Goal: Task Accomplishment & Management: Manage account settings

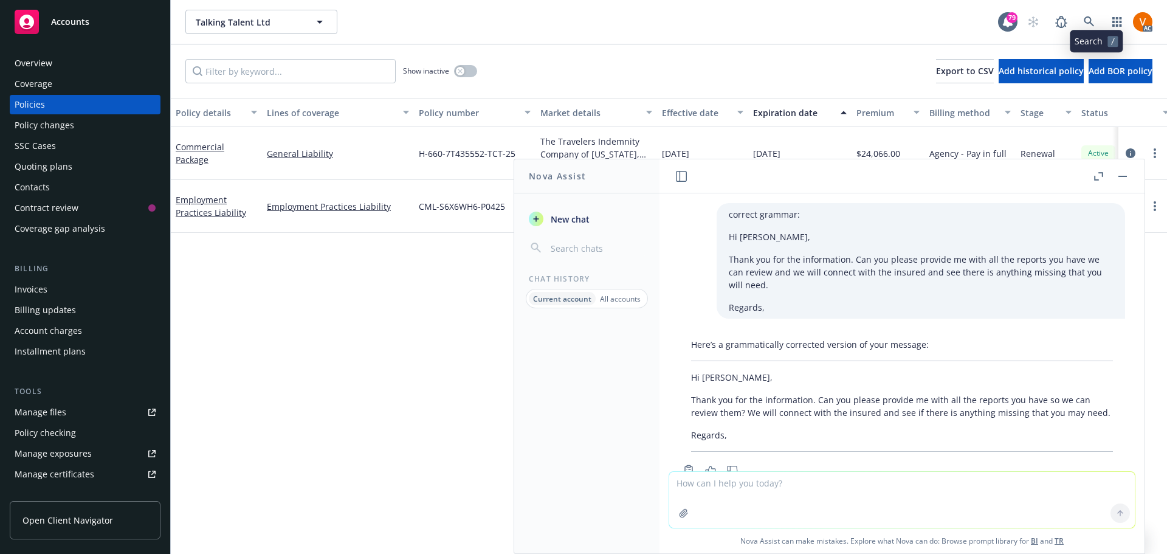
scroll to position [1841, 0]
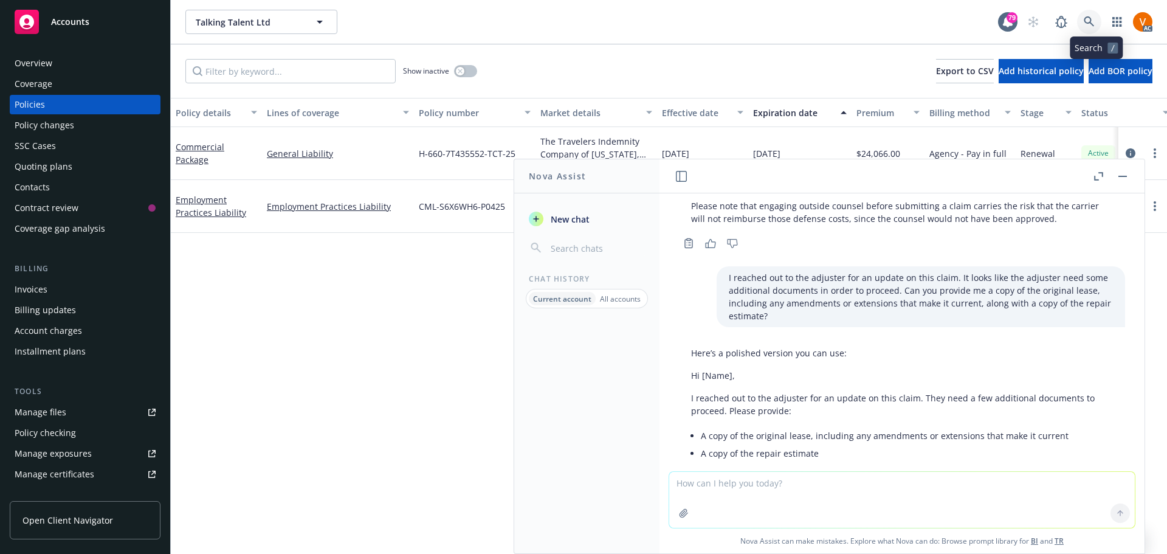
click at [1094, 21] on icon at bounding box center [1089, 21] width 10 height 10
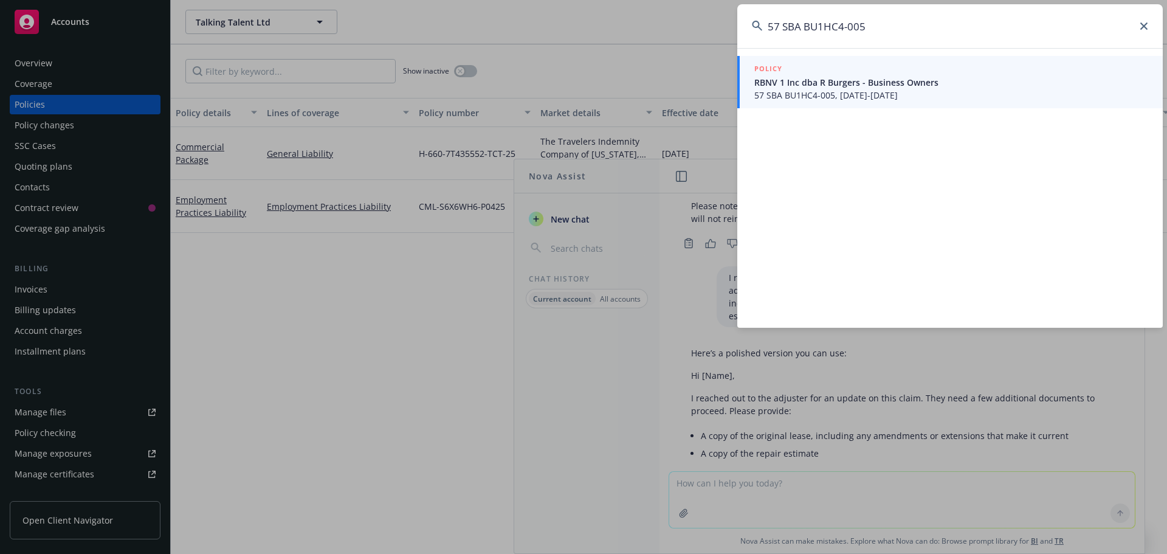
type input "57 SBA BU1HC4-005"
click at [874, 88] on span "RBNV 1 Inc dba R Burgers - Business Owners" at bounding box center [951, 82] width 394 height 13
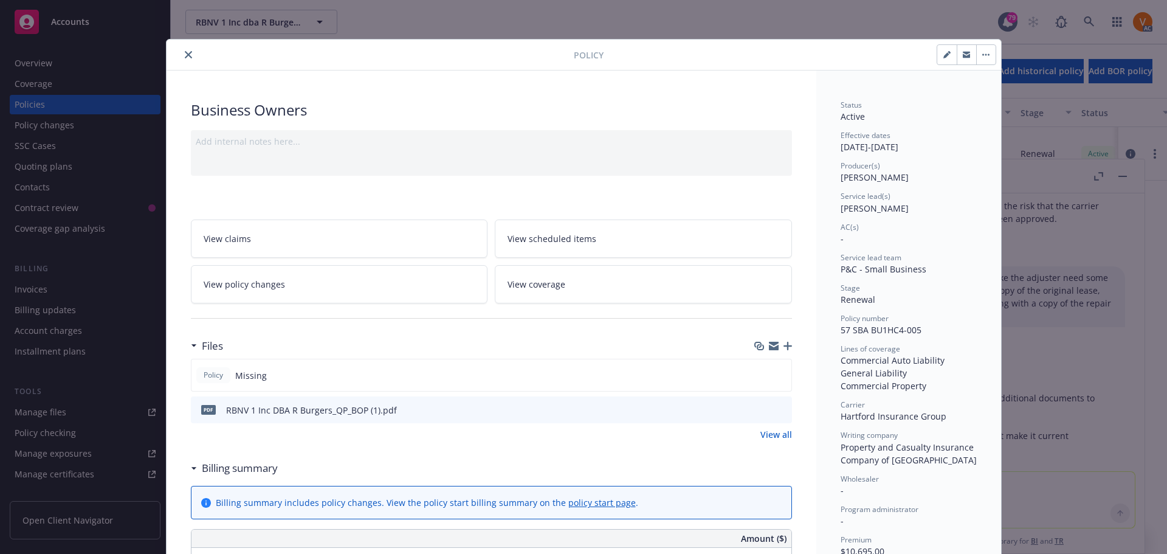
click at [184, 59] on div at bounding box center [372, 54] width 402 height 15
click at [183, 58] on button "close" at bounding box center [188, 54] width 15 height 15
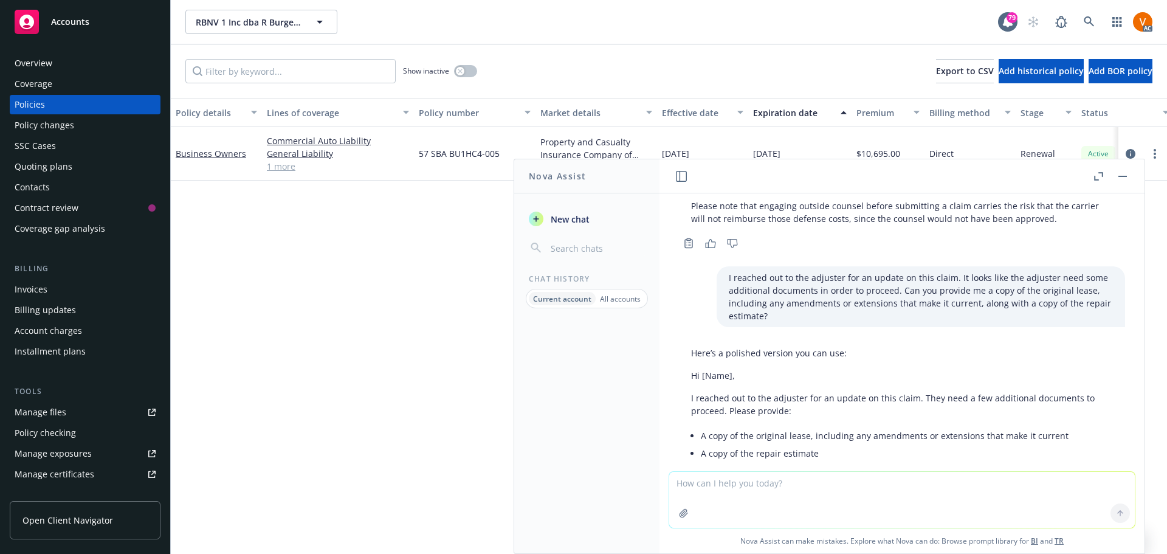
click at [1130, 178] on button "button" at bounding box center [1123, 176] width 15 height 15
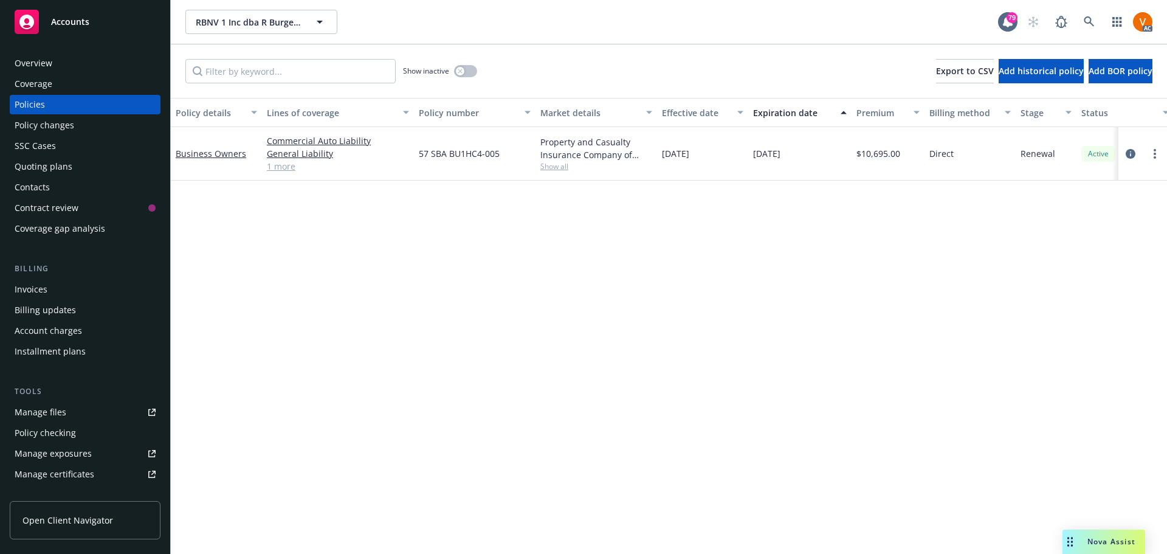
click at [92, 53] on div "Overview" at bounding box center [85, 62] width 141 height 19
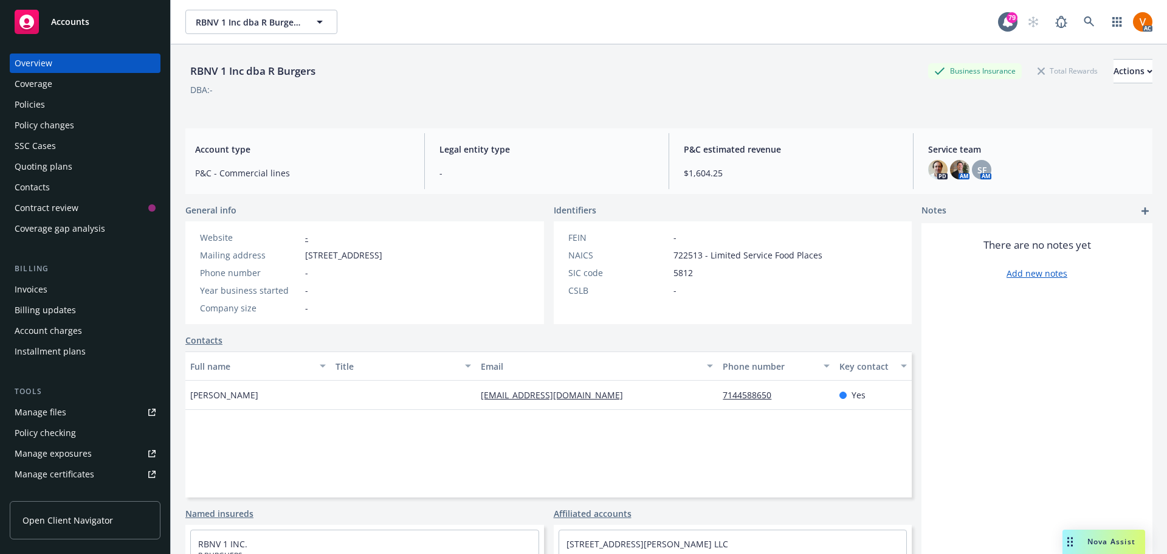
click at [29, 95] on div "Policies" at bounding box center [30, 104] width 30 height 19
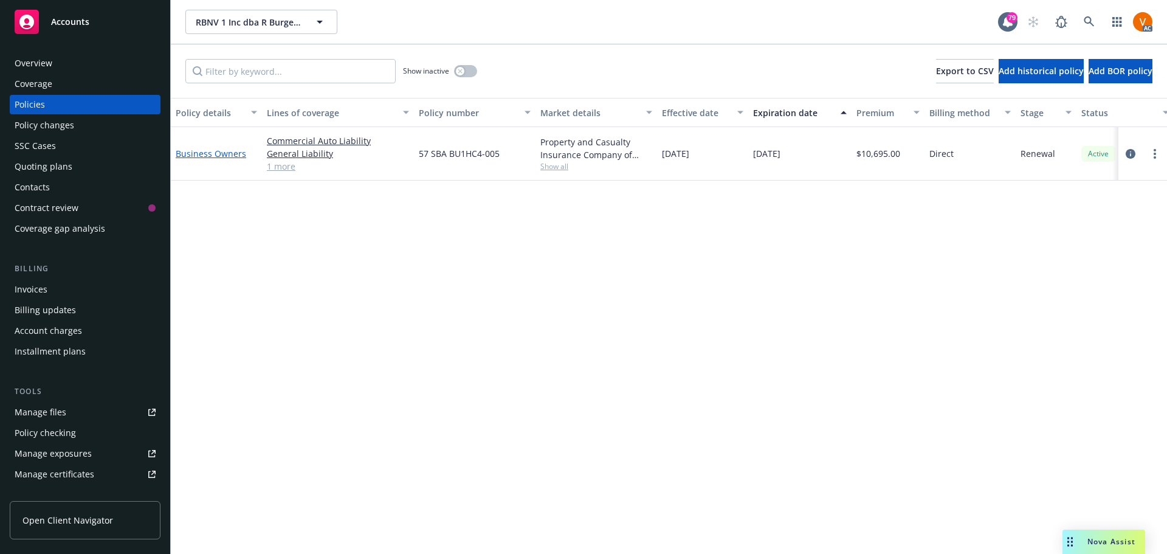
click at [229, 148] on link "Business Owners" at bounding box center [211, 154] width 71 height 12
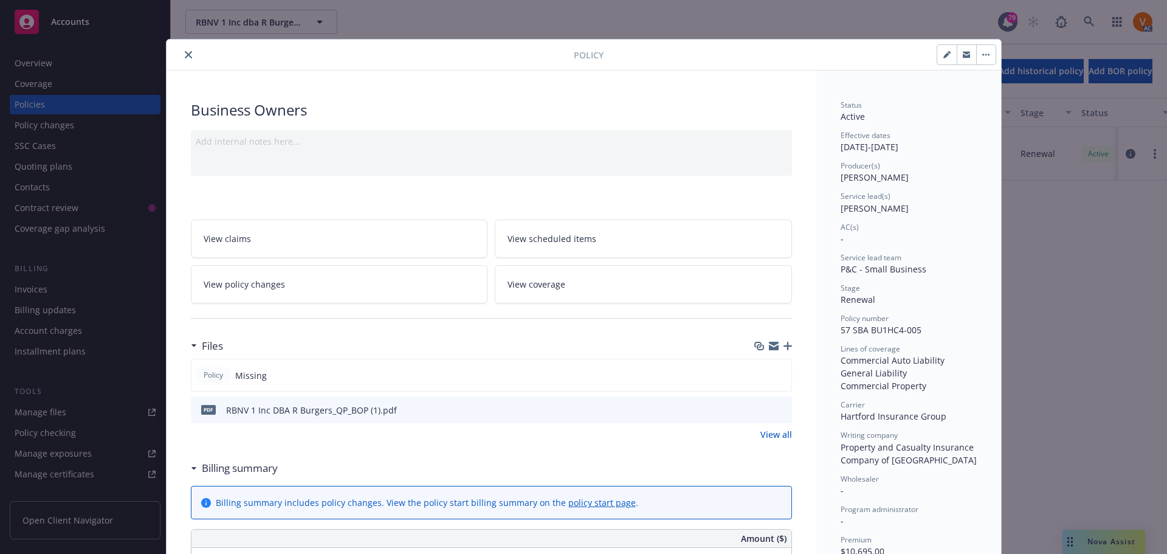
scroll to position [36, 0]
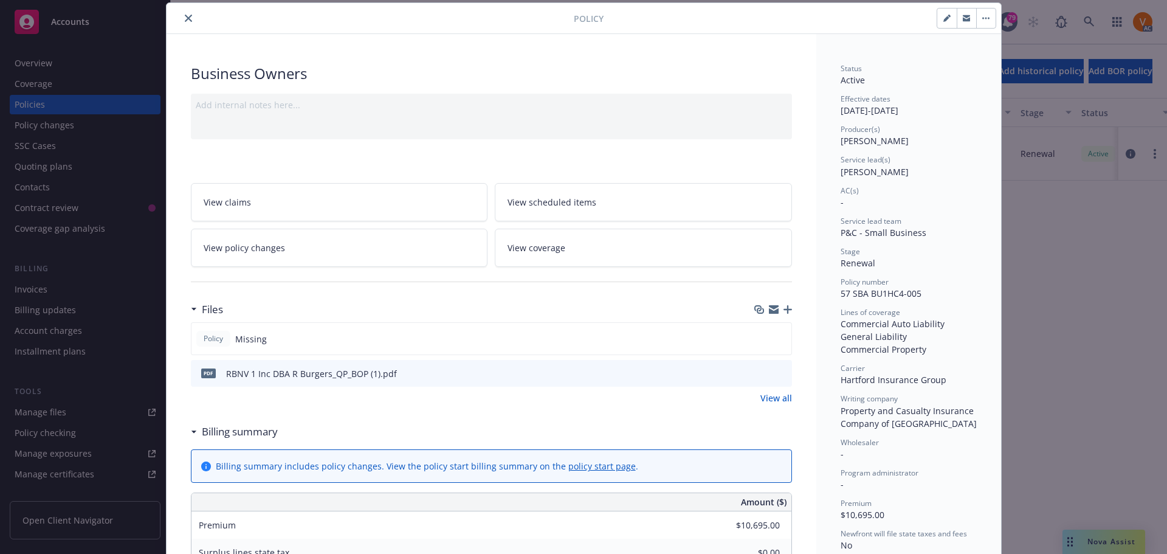
click at [403, 360] on div "pdf RBNV 1 Inc DBA R Burgers_QP_BOP (1).pdf" at bounding box center [491, 373] width 601 height 27
click at [761, 368] on icon "download file" at bounding box center [761, 373] width 10 height 10
click at [181, 19] on button "close" at bounding box center [188, 18] width 15 height 15
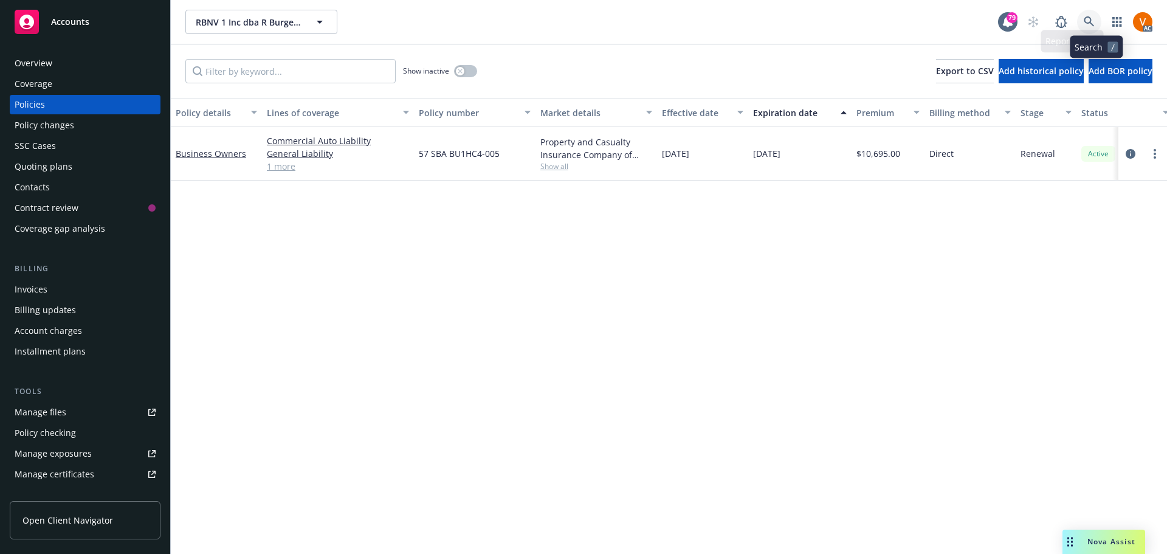
click at [1092, 16] on icon at bounding box center [1089, 21] width 10 height 10
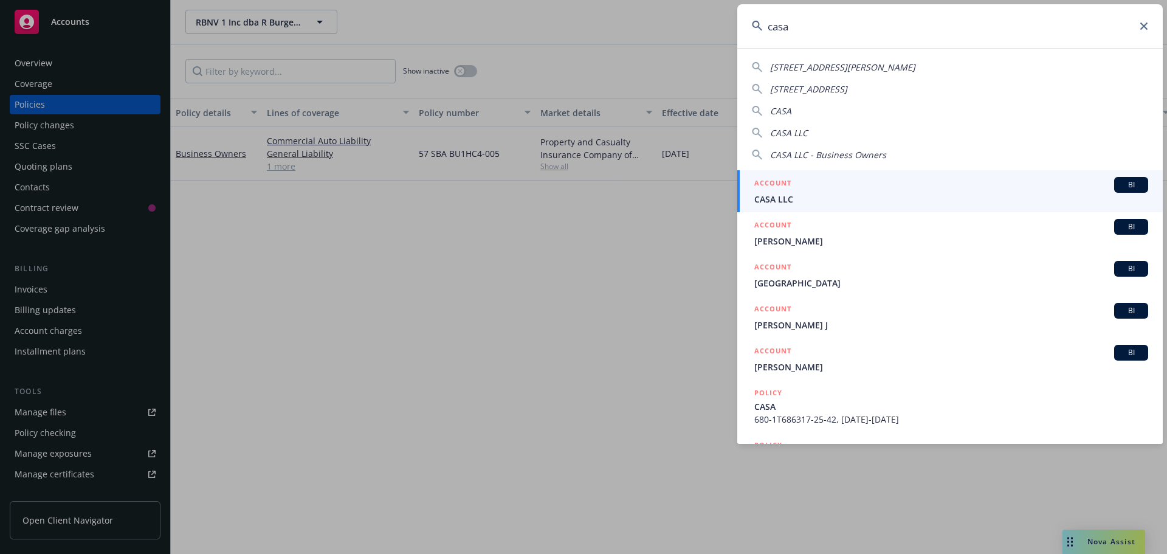
type input "casa"
click at [850, 195] on span "CASA LLC" at bounding box center [951, 199] width 394 height 13
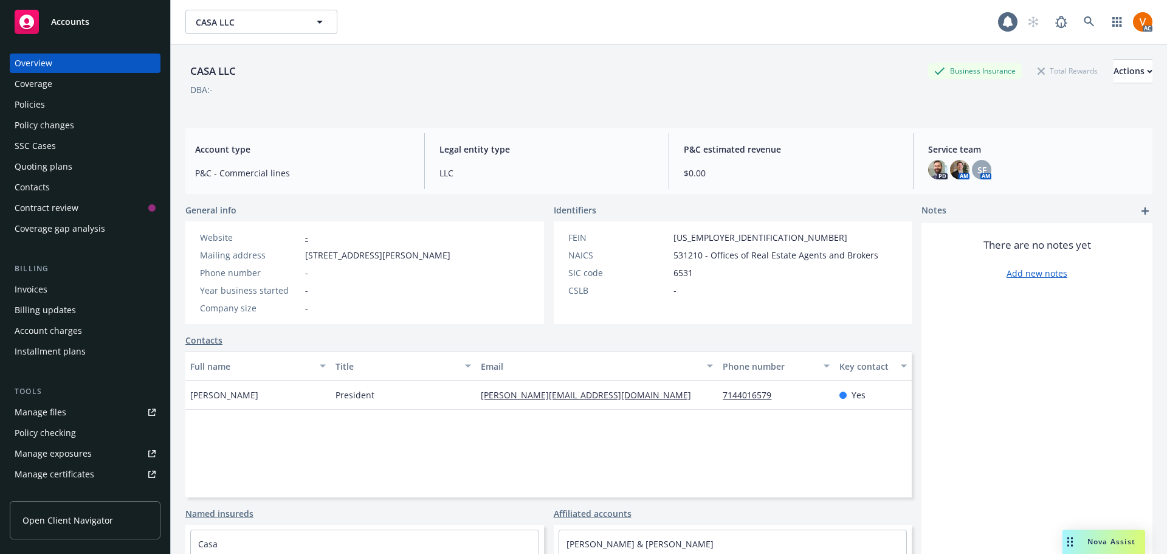
click at [71, 95] on div "Policies" at bounding box center [85, 104] width 141 height 19
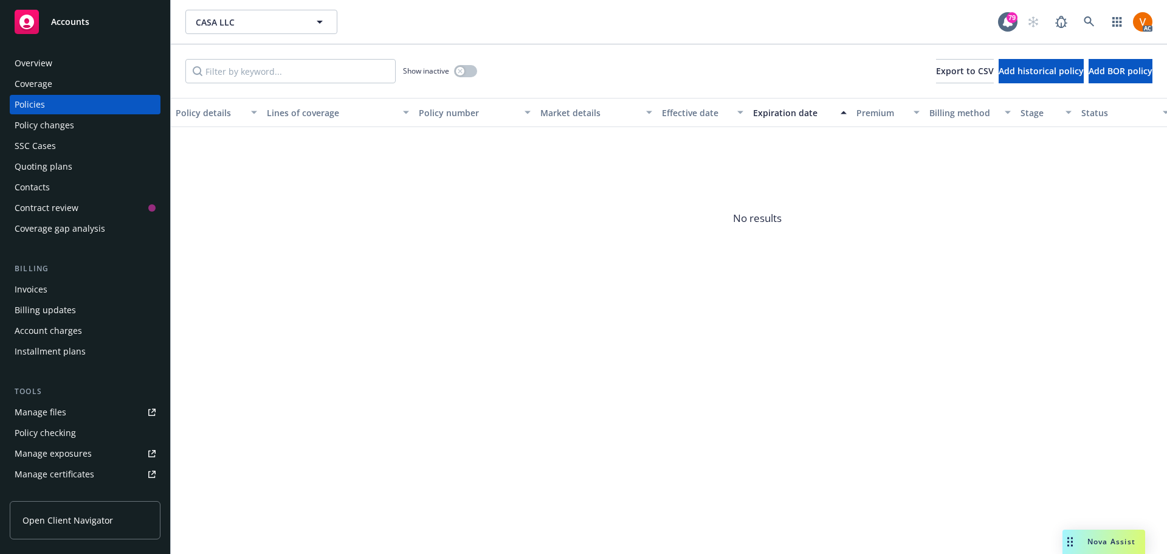
click at [58, 61] on div "Overview" at bounding box center [85, 62] width 141 height 19
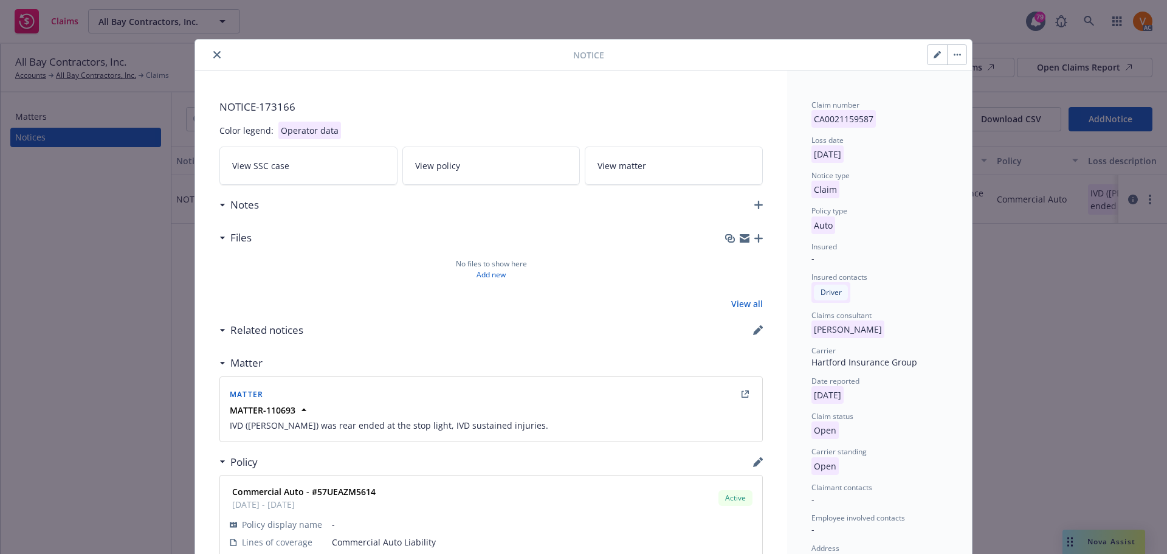
click at [933, 57] on button "button" at bounding box center [937, 54] width 19 height 19
select select "AUTO"
select select "open"
select select "CLAIM"
select select "OPEN"
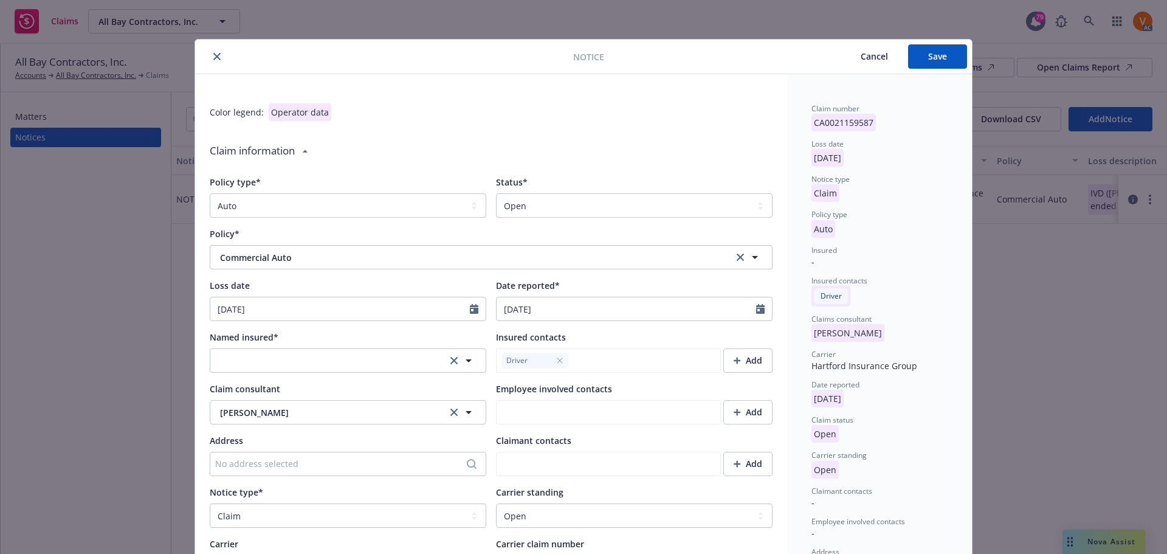
type textarea "x"
click at [538, 199] on select "Select a status Closed Open" at bounding box center [634, 205] width 277 height 24
select select "closed"
click at [496, 193] on select "Select a status Closed Open" at bounding box center [634, 205] width 277 height 24
type textarea "x"
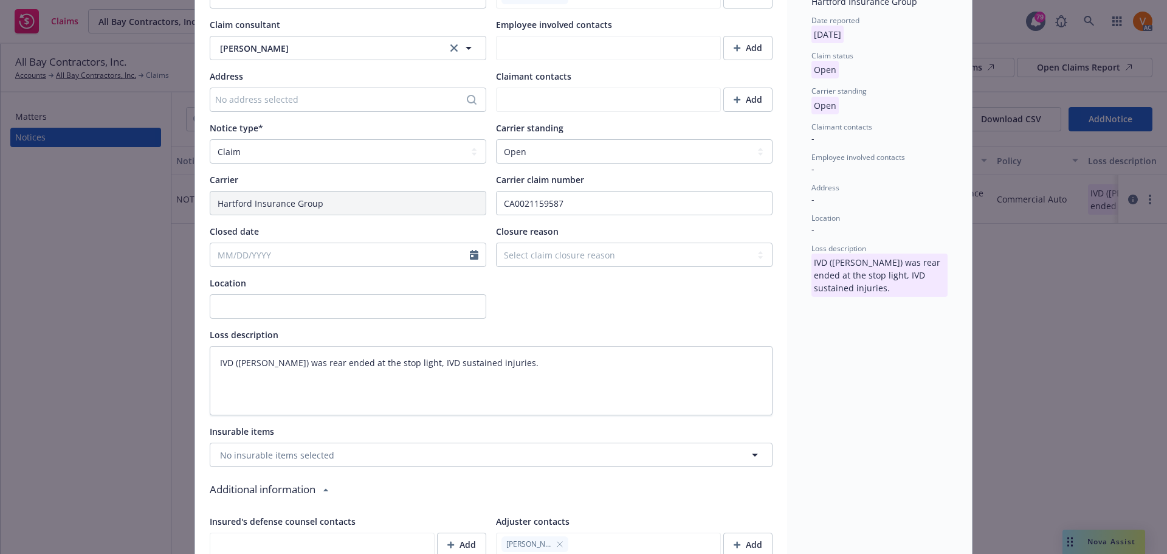
scroll to position [365, 0]
select select "9"
click at [413, 243] on input "Closed date" at bounding box center [340, 254] width 260 height 23
click at [297, 309] on span "11" at bounding box center [298, 312] width 16 height 15
type textarea "x"
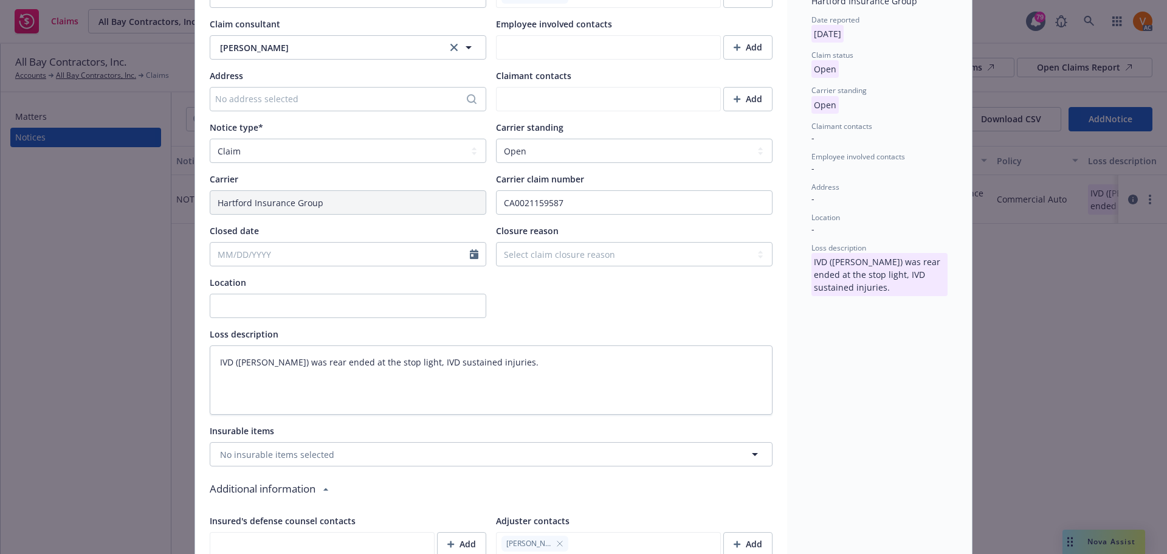
type input "09/11/2025"
click at [557, 139] on select "Select a carrier standing Closed Not submitted Open Reopened Subrogated Withdra…" at bounding box center [634, 151] width 277 height 24
select select "CLOSED"
click at [496, 139] on select "Select a carrier standing Closed Not submitted Open Reopened Subrogated Withdra…" at bounding box center [634, 151] width 277 height 24
type textarea "x"
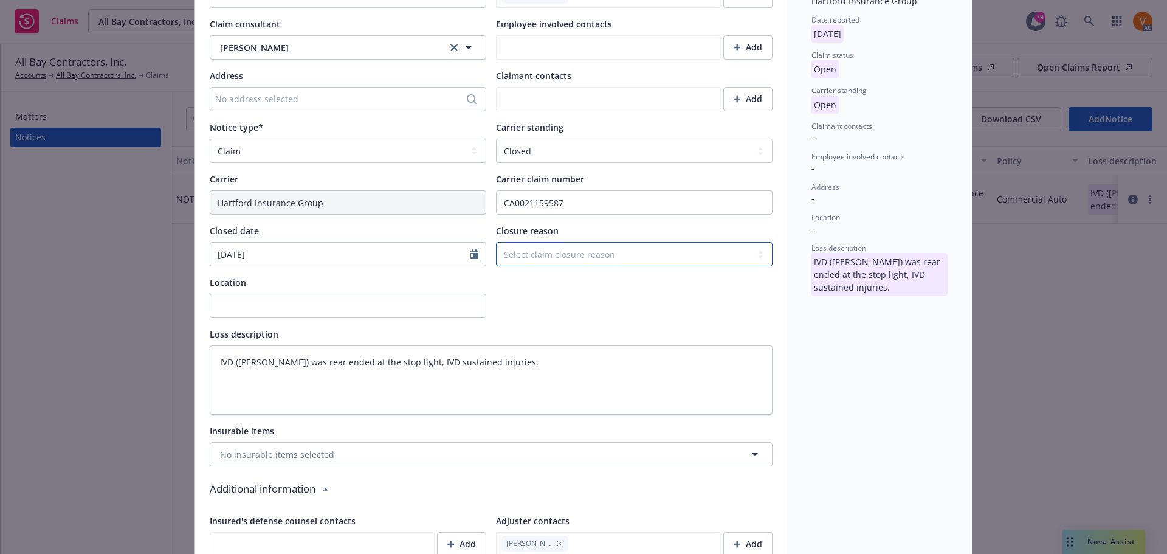
click at [560, 242] on select "Select claim closure reason Administrative closure Closed Closed no liability f…" at bounding box center [634, 254] width 277 height 24
select select "closed"
click at [496, 242] on select "Select claim closure reason Administrative closure Closed Closed no liability f…" at bounding box center [634, 254] width 277 height 24
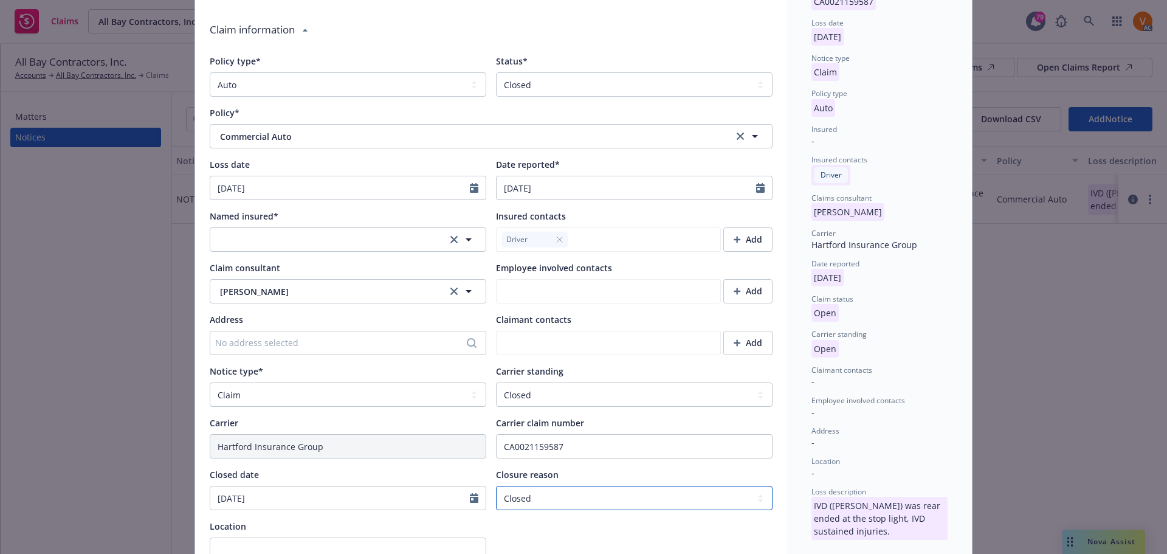
scroll to position [0, 0]
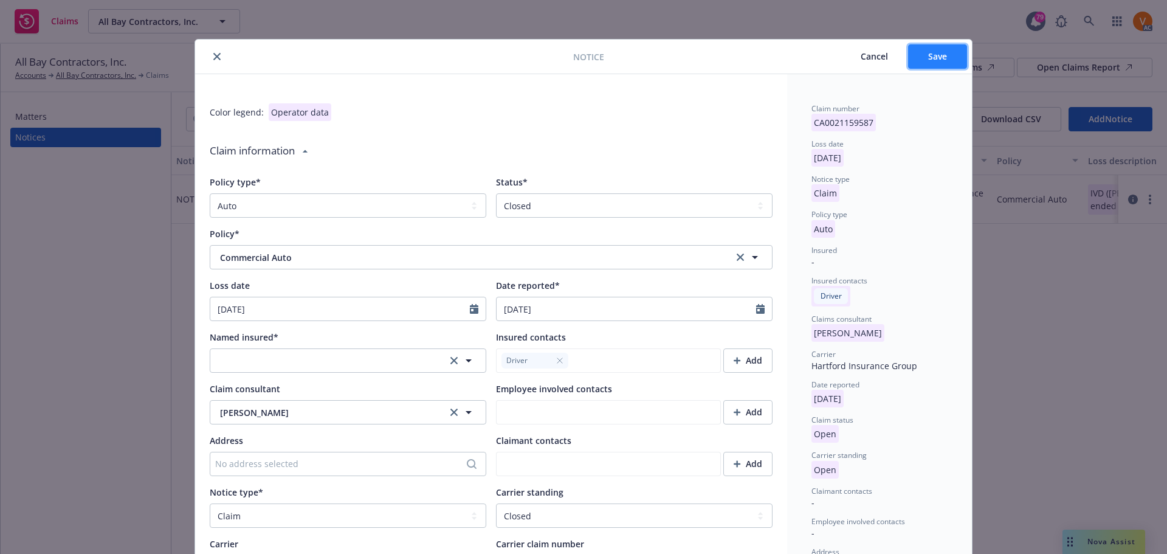
click at [937, 46] on button "Save" at bounding box center [937, 56] width 59 height 24
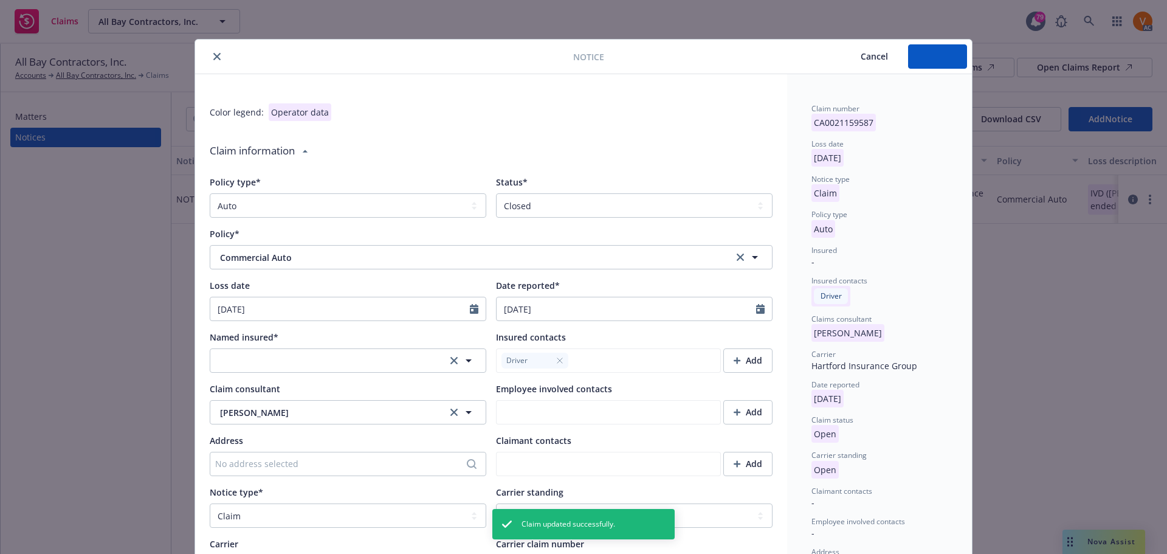
type textarea "x"
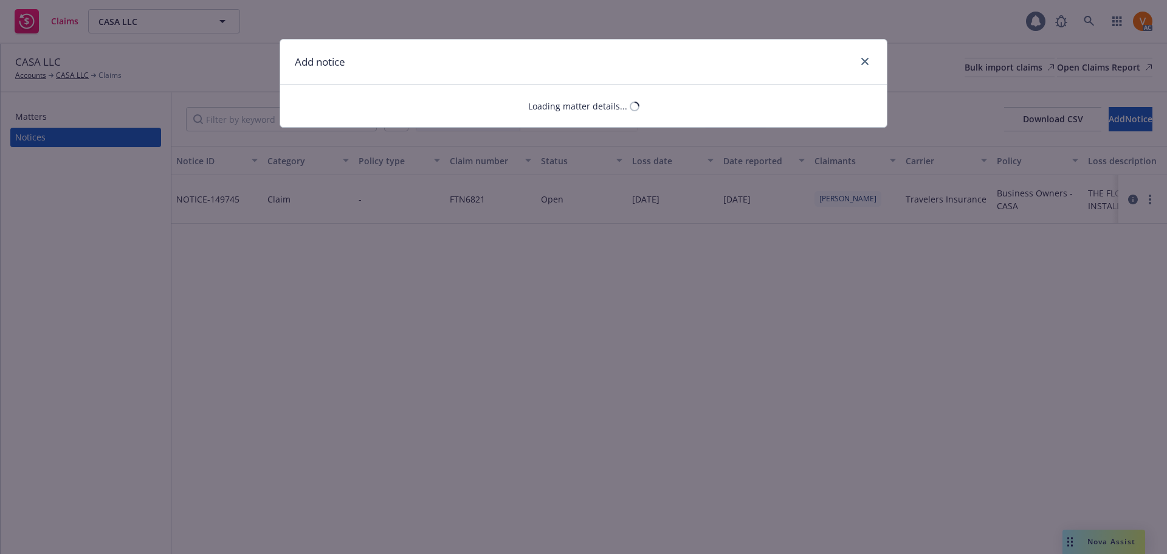
select select "GENERAL_LIABILITY"
select select "open"
select select "CLAIM"
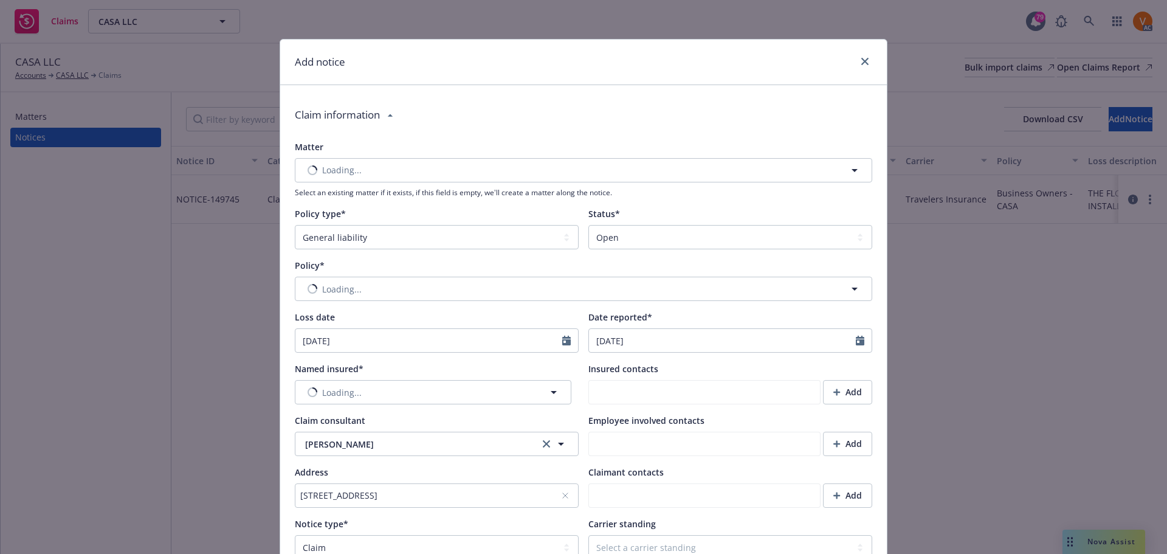
type textarea "x"
click at [657, 225] on select "Select a status Closed Open" at bounding box center [730, 237] width 284 height 24
select select "closed"
click at [588, 225] on select "Select a status Closed Open" at bounding box center [730, 237] width 284 height 24
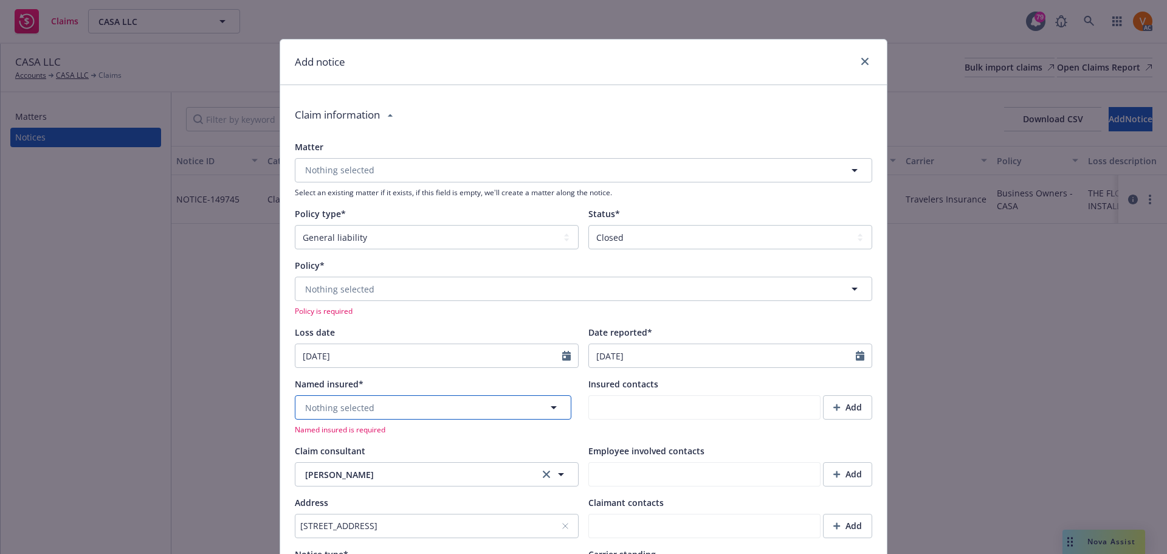
click at [376, 395] on button "Nothing selected" at bounding box center [433, 407] width 277 height 24
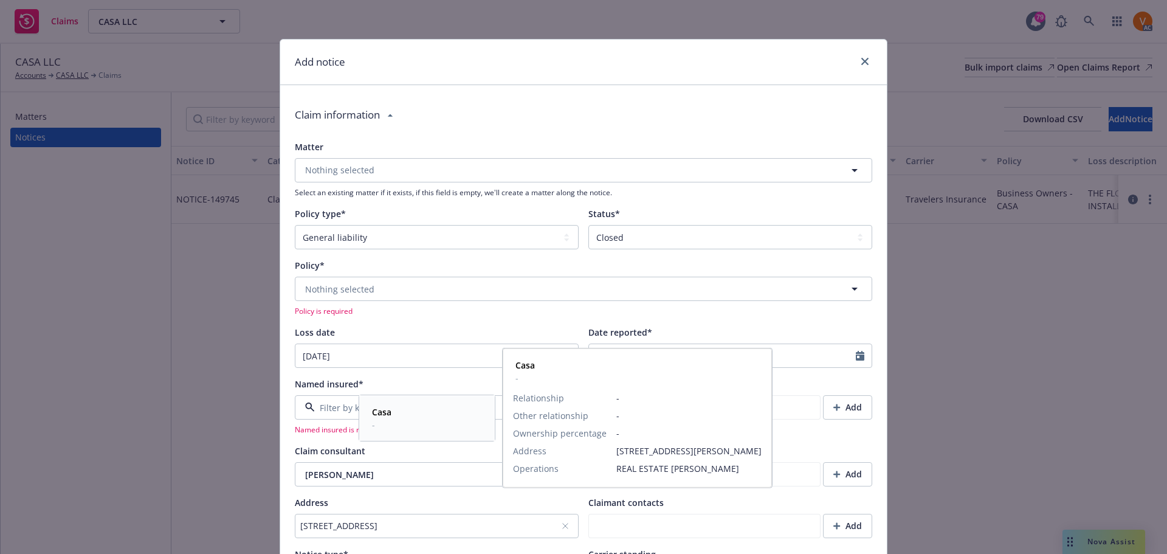
click at [382, 410] on strong "Casa" at bounding box center [381, 412] width 19 height 12
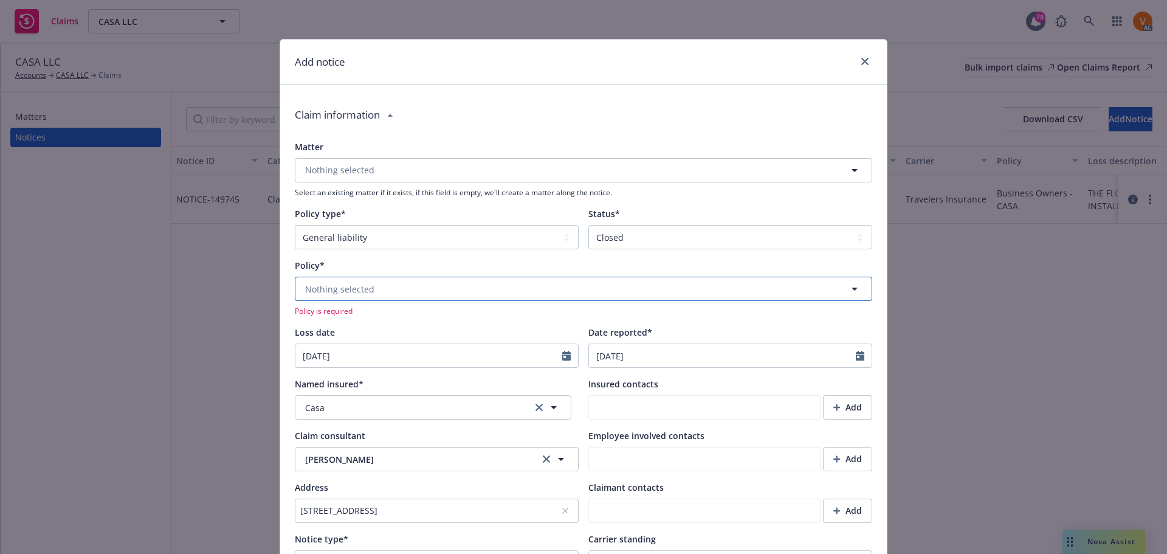
click at [364, 283] on span "Nothing selected" at bounding box center [339, 289] width 69 height 13
click at [422, 316] on span "Expired" at bounding box center [436, 322] width 32 height 13
type textarea "x"
click at [426, 277] on button "Nothing selected" at bounding box center [584, 289] width 578 height 24
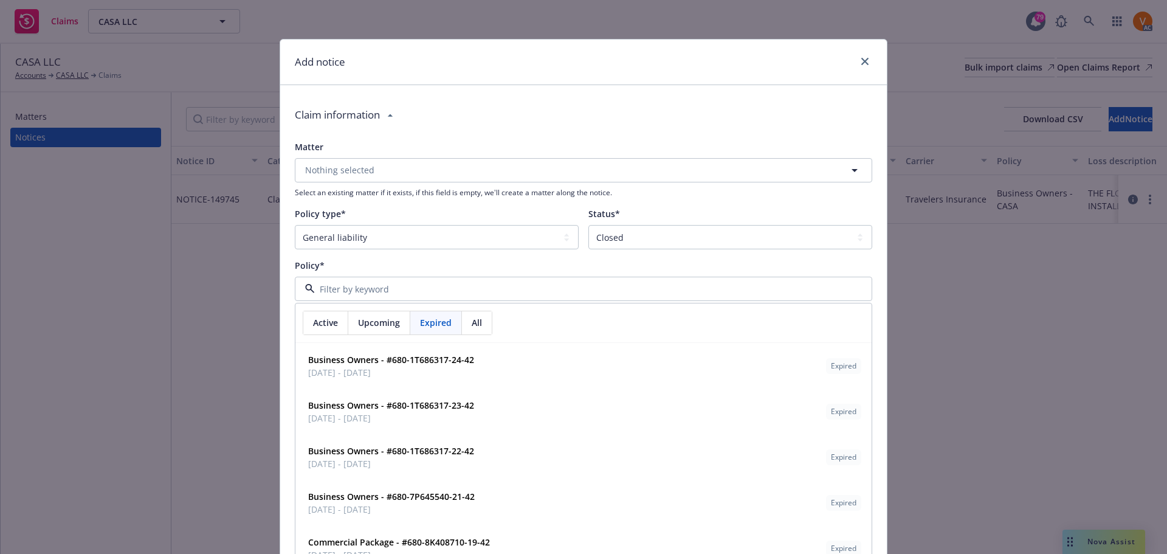
paste input "680-1T686317"
type input "680-1T686317"
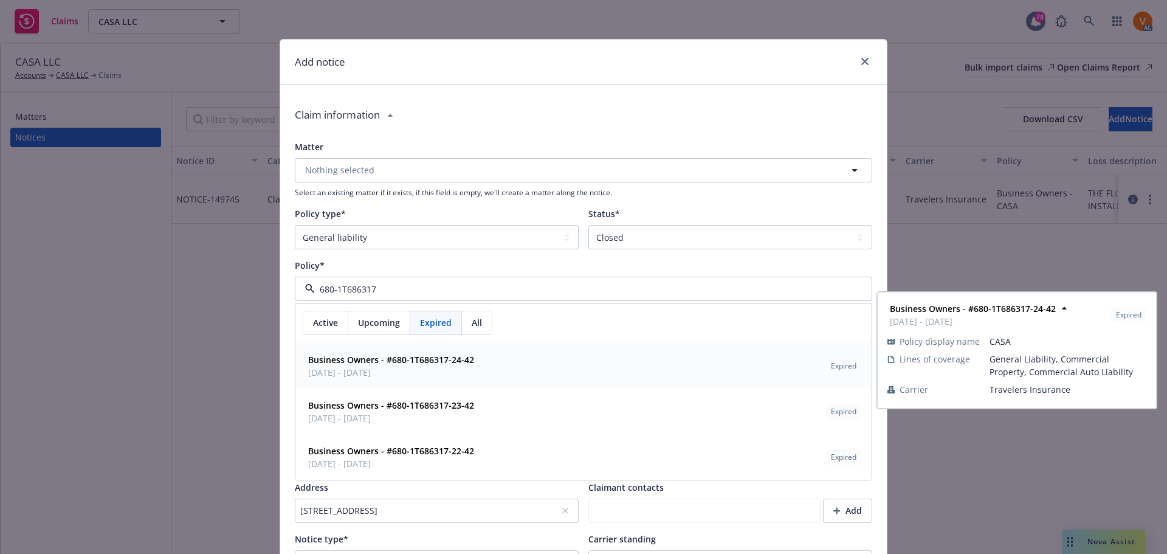
click at [440, 366] on span "[DATE] - [DATE]" at bounding box center [391, 372] width 166 height 13
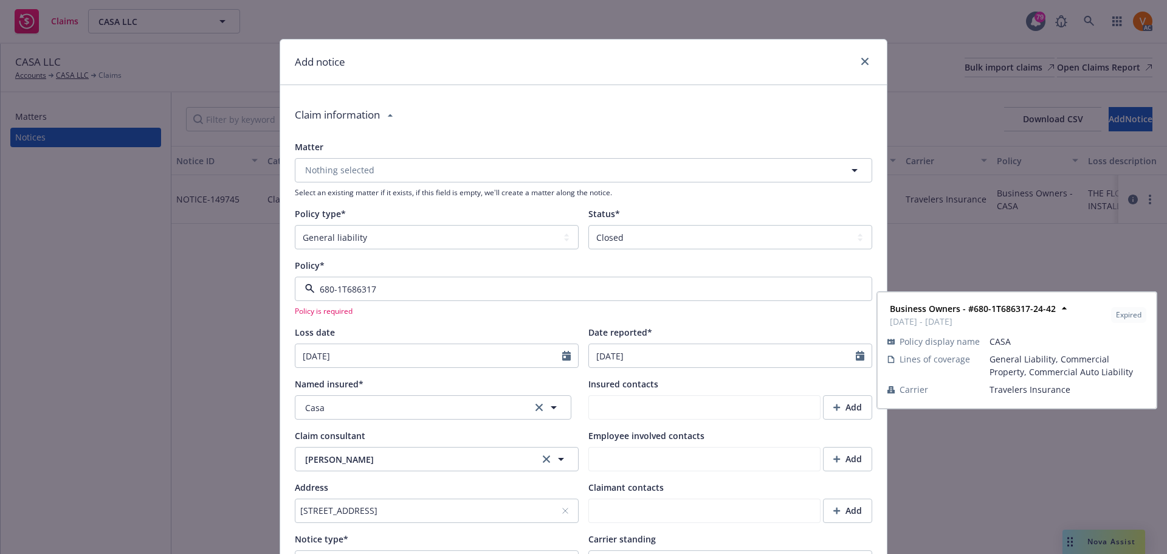
type textarea "x"
type input "Travelers Insurance"
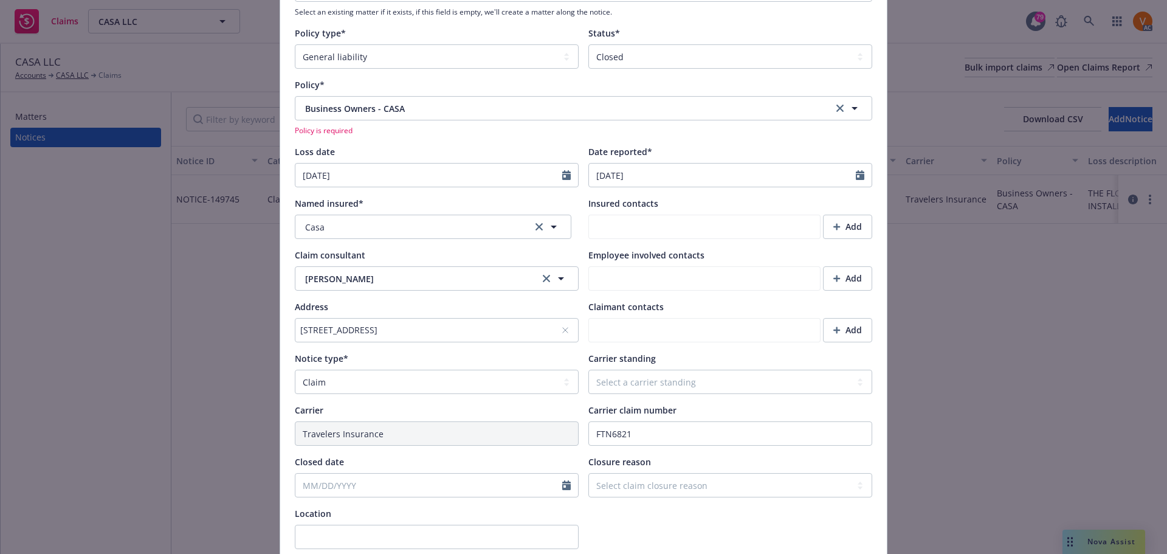
scroll to position [182, 0]
click at [619, 368] on select "Select a carrier standing Closed Not submitted Open Reopened Subrogated Withdra…" at bounding box center [730, 380] width 284 height 24
select select "CLOSED"
click at [588, 368] on select "Select a carrier standing Closed Not submitted Open Reopened Subrogated Withdra…" at bounding box center [730, 380] width 284 height 24
type textarea "x"
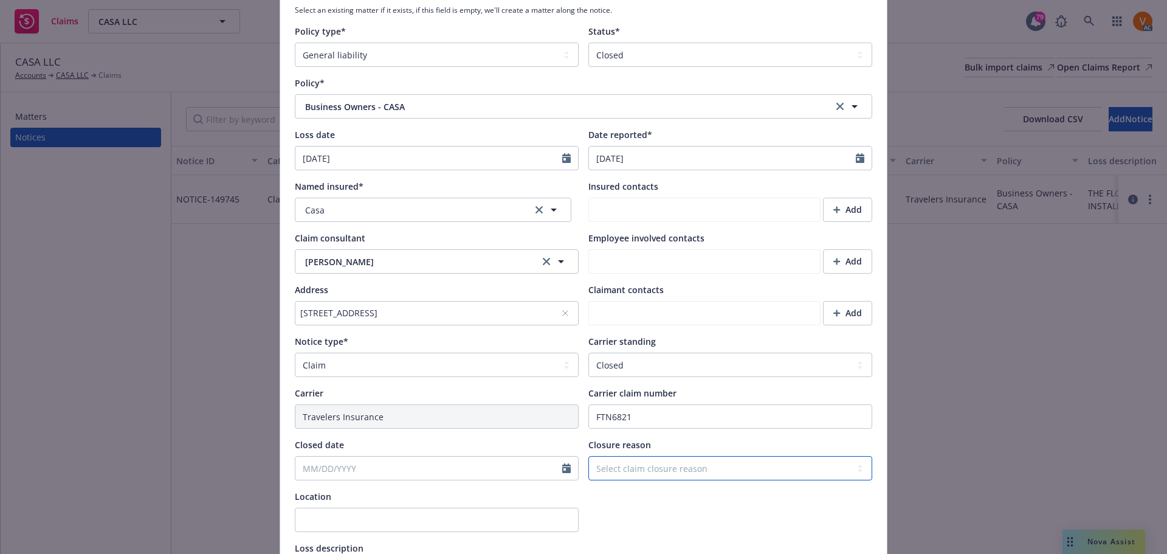
click at [641, 456] on select "Select claim closure reason Administrative closure Closed Closed no liability f…" at bounding box center [730, 468] width 284 height 24
select select "denied"
click at [588, 456] on select "Select claim closure reason Administrative closure Closed Closed no liability f…" at bounding box center [730, 468] width 284 height 24
type textarea "x"
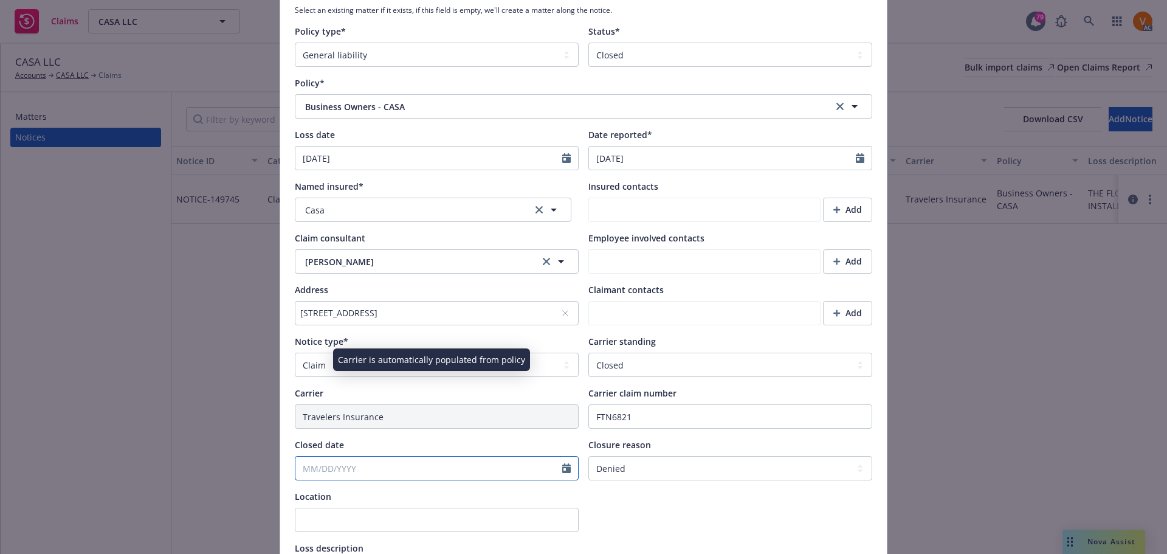
click at [409, 457] on input "Closed date" at bounding box center [428, 468] width 267 height 23
select select "9"
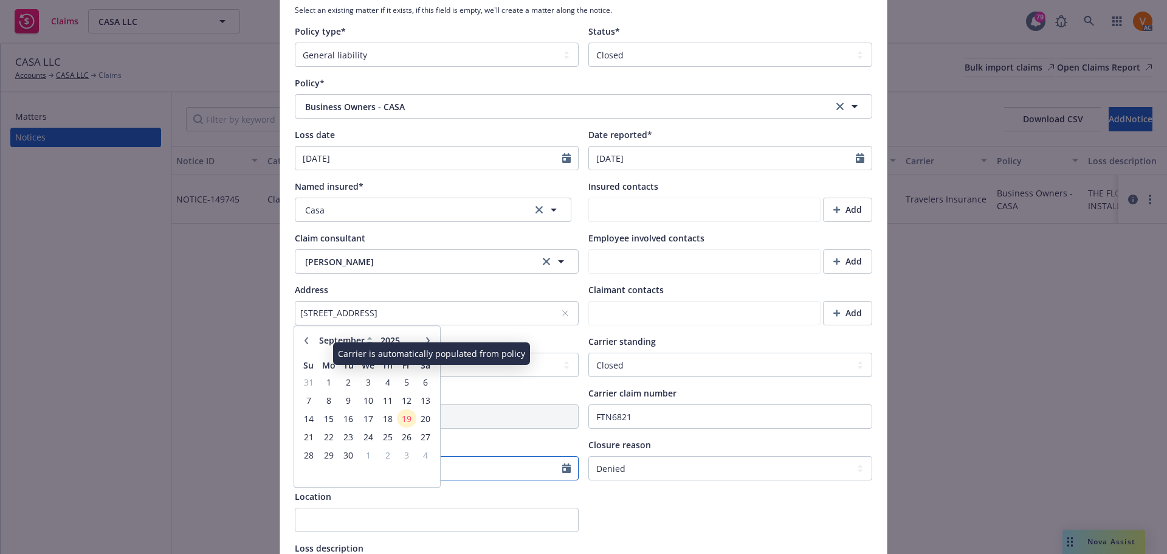
type textarea "x"
paste input "07/18/2025"
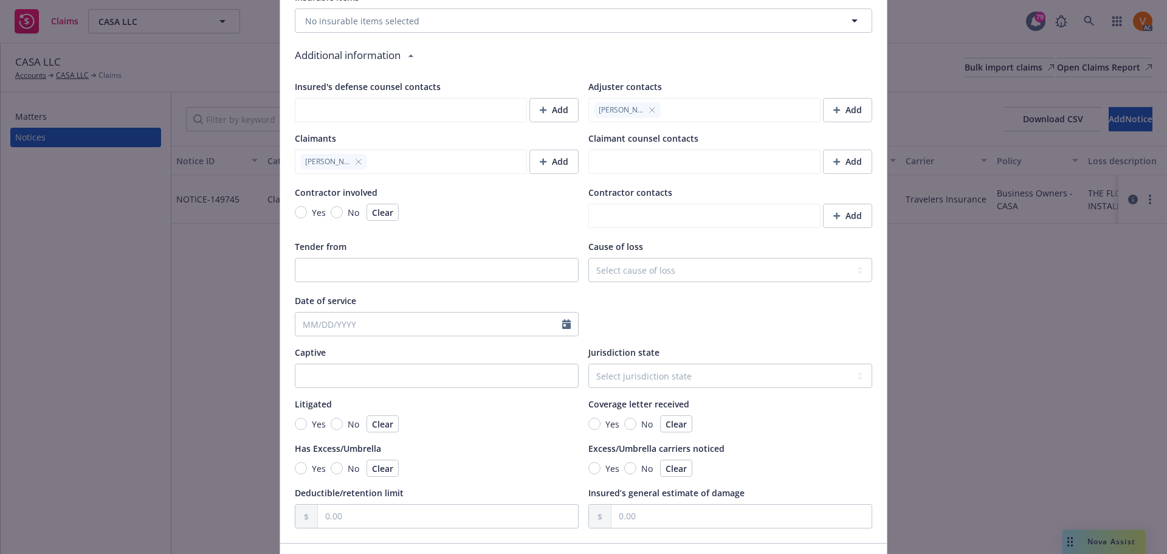
scroll to position [935, 0]
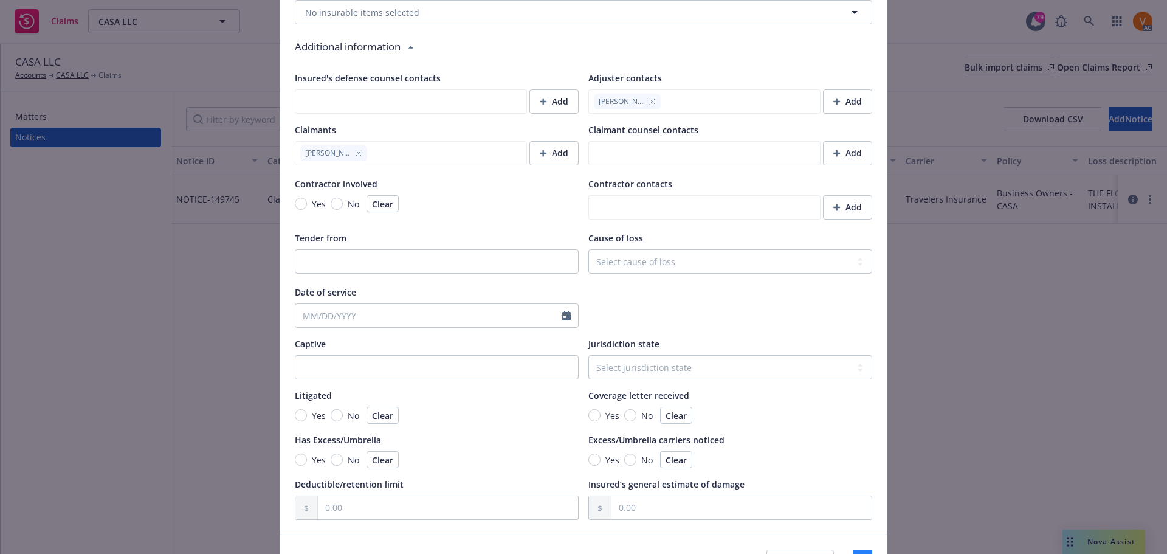
type input "07/18/2025"
click at [854, 550] on button "Save" at bounding box center [863, 562] width 19 height 24
type textarea "x"
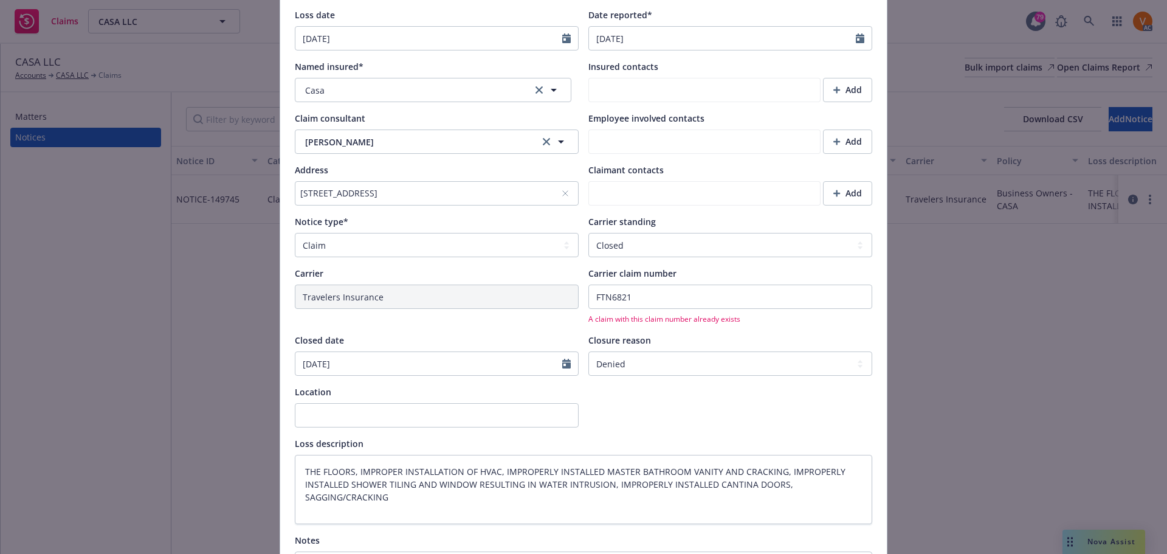
scroll to position [281, 0]
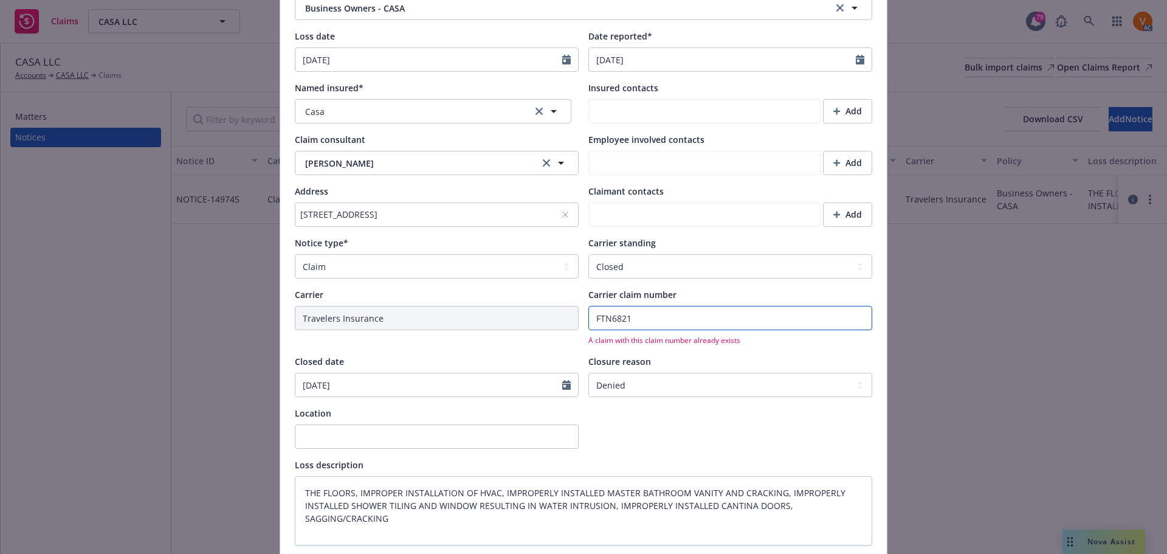
click at [672, 306] on input "FTN6821" at bounding box center [730, 318] width 284 height 24
type input "FTN682"
type textarea "x"
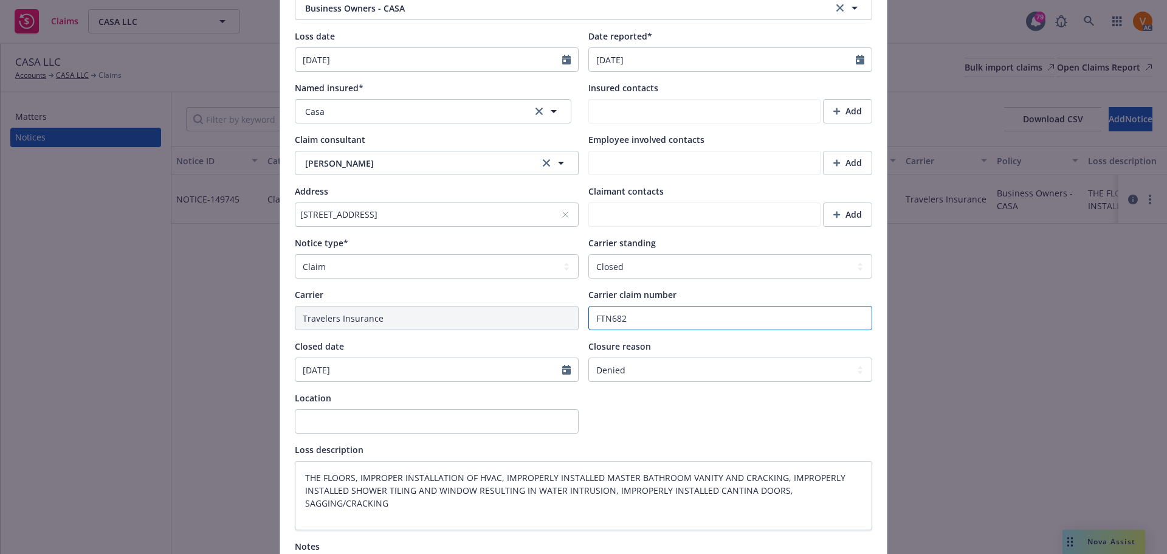
type input "FTN6821"
type textarea "x"
type input "FTN6821"
type textarea "x"
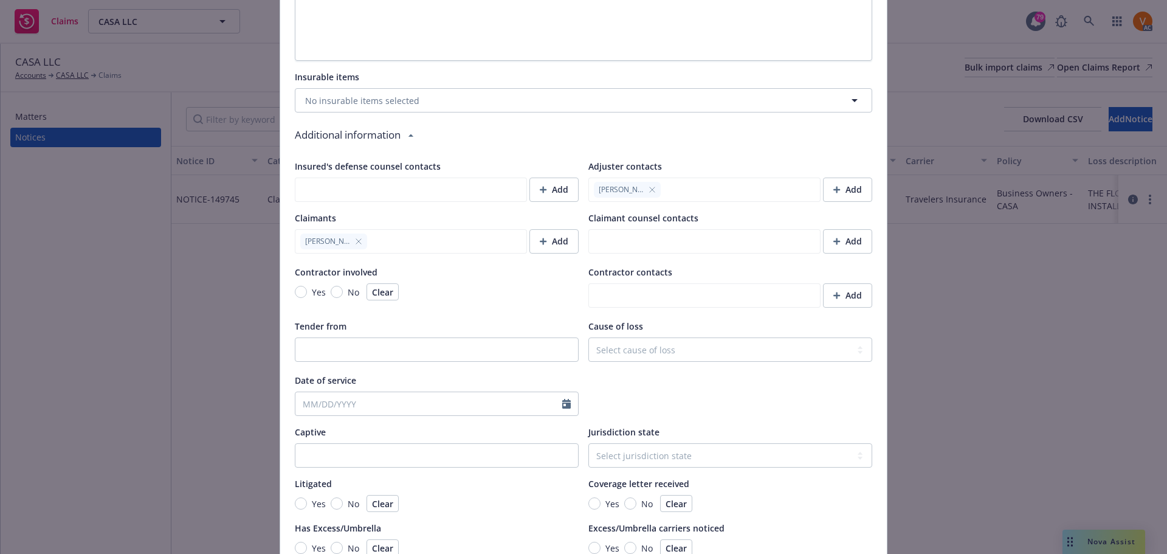
scroll to position [935, 0]
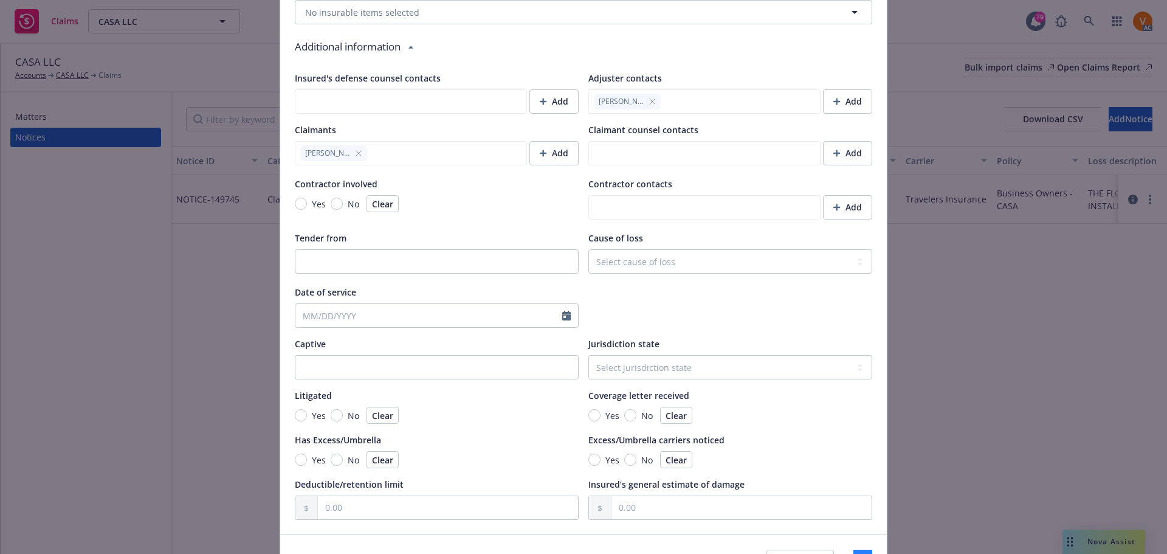
type input "FTN6821"
click at [854, 553] on span "Save" at bounding box center [863, 562] width 19 height 12
type textarea "x"
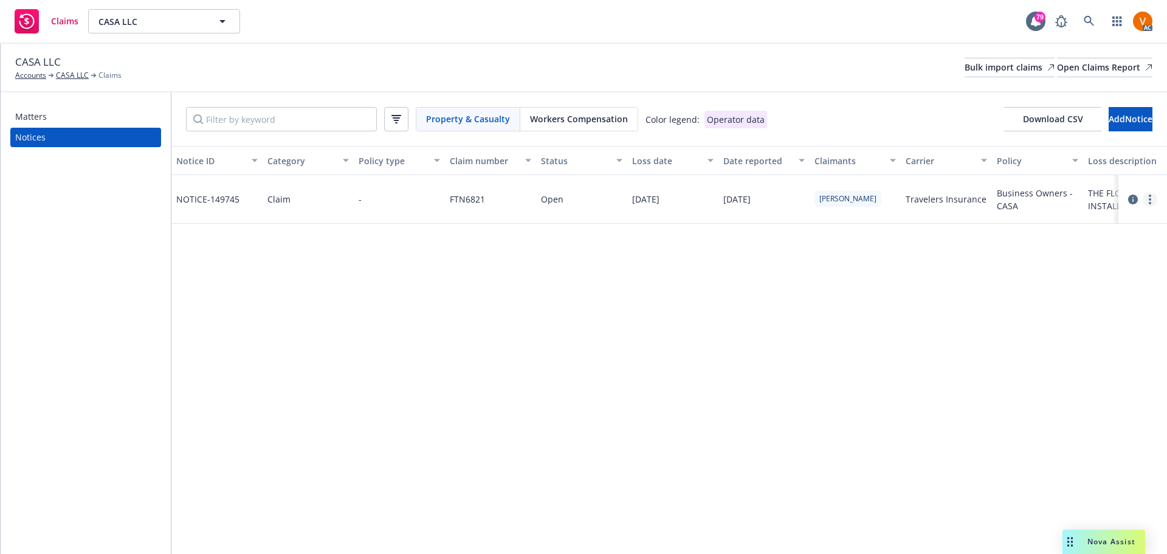
click at [1150, 195] on icon "more" at bounding box center [1150, 200] width 2 height 10
click at [1120, 210] on link "Delete" at bounding box center [1099, 214] width 116 height 24
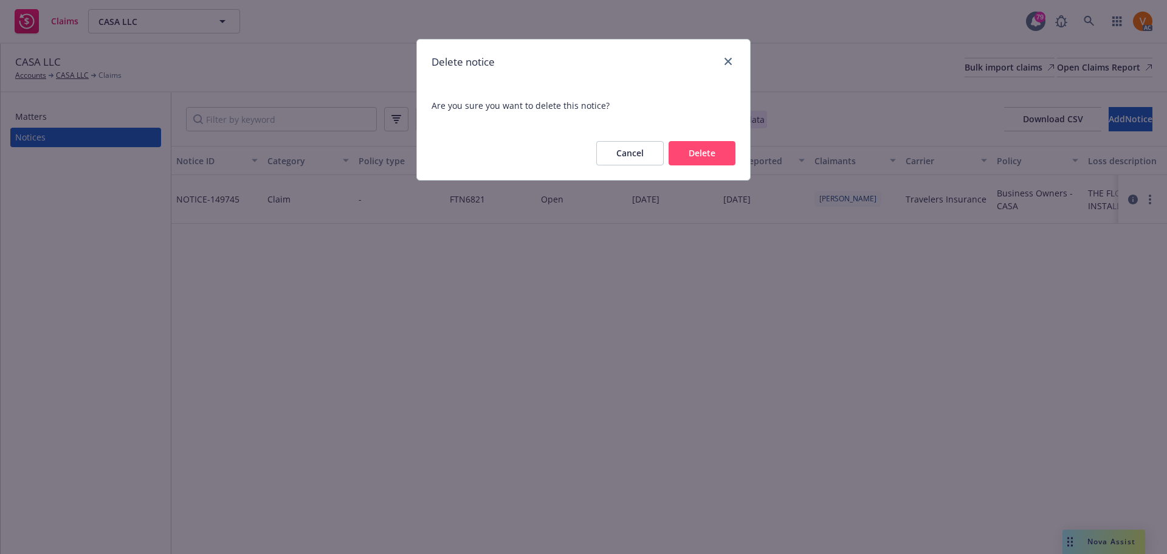
click at [686, 148] on button "Delete" at bounding box center [702, 153] width 67 height 24
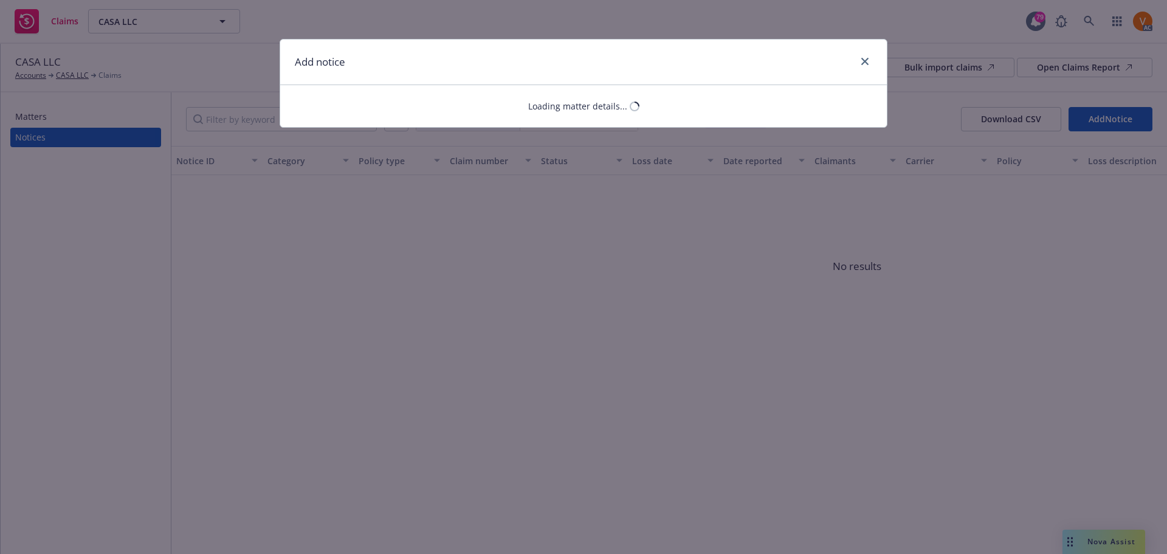
select select "GENERAL_LIABILITY"
select select "open"
select select "CLAIM"
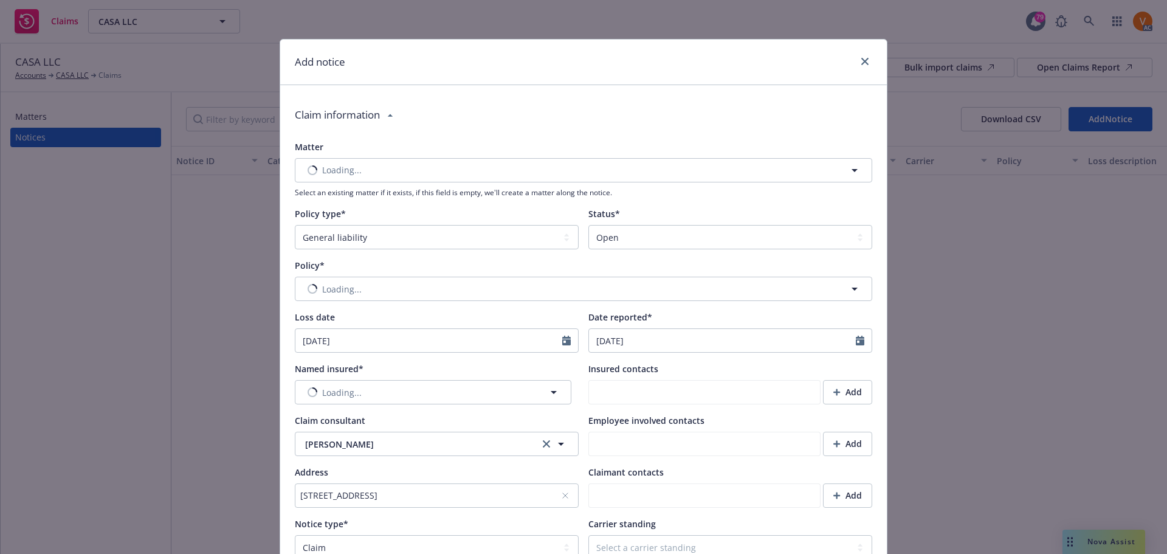
type textarea "x"
click at [709, 225] on select "Select a status Closed Open" at bounding box center [730, 237] width 284 height 24
select select "closed"
click at [588, 225] on select "Select a status Closed Open" at bounding box center [730, 237] width 284 height 24
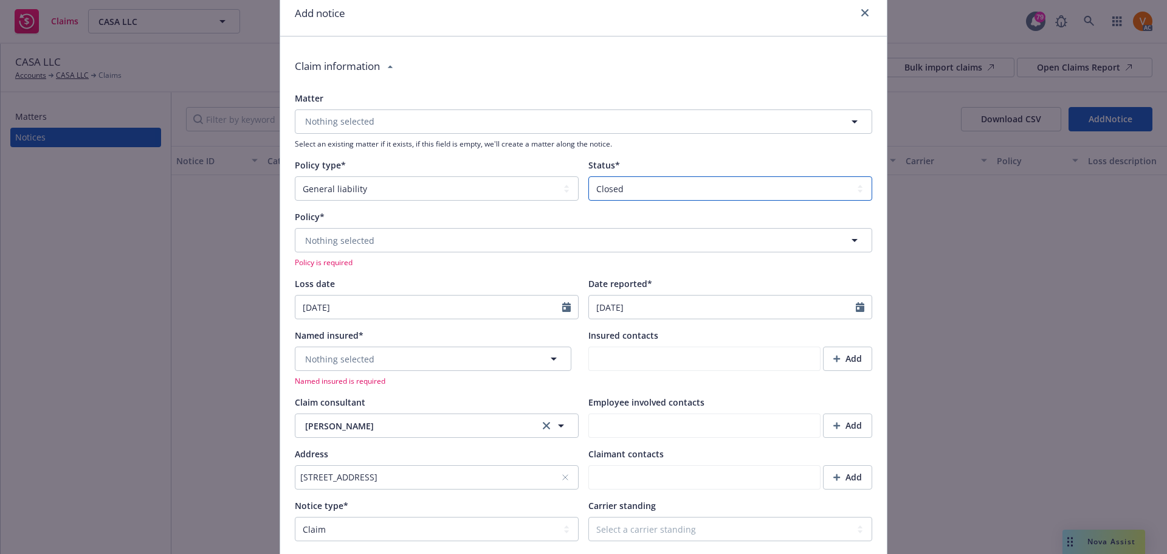
scroll to position [61, 0]
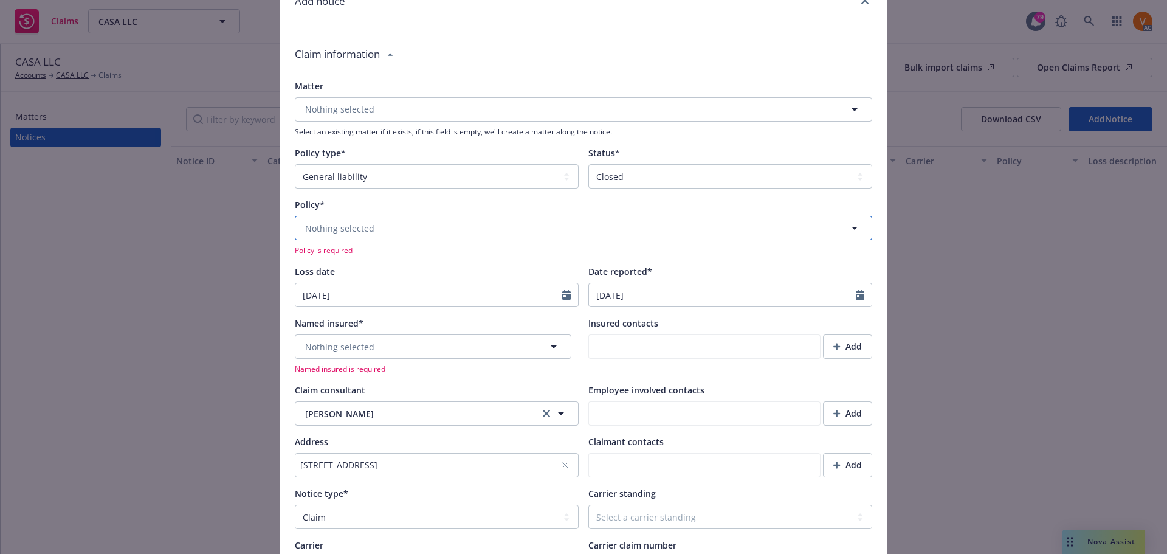
click at [364, 222] on span "Nothing selected" at bounding box center [339, 228] width 69 height 13
type textarea "x"
click at [374, 255] on span "Upcoming" at bounding box center [379, 261] width 42 height 13
click at [430, 254] on div "Expired" at bounding box center [436, 261] width 52 height 23
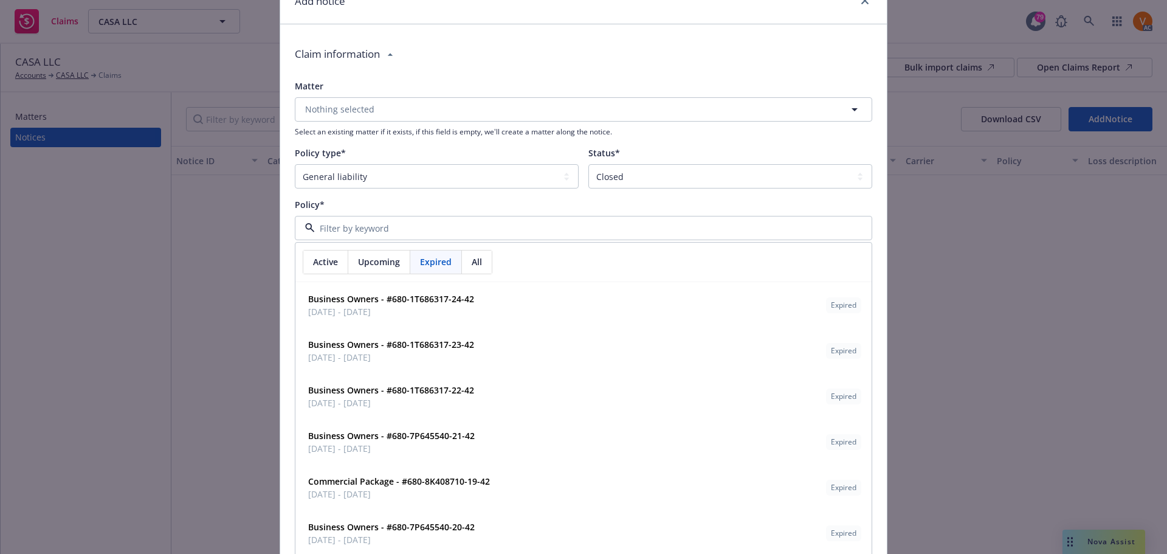
paste input "[DATE]"
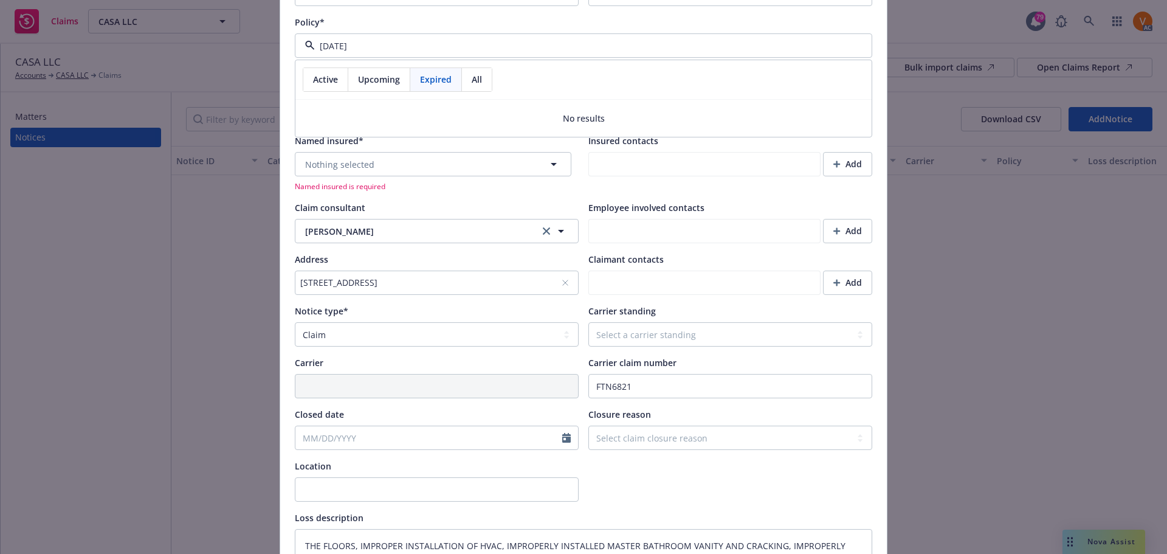
scroll to position [426, 0]
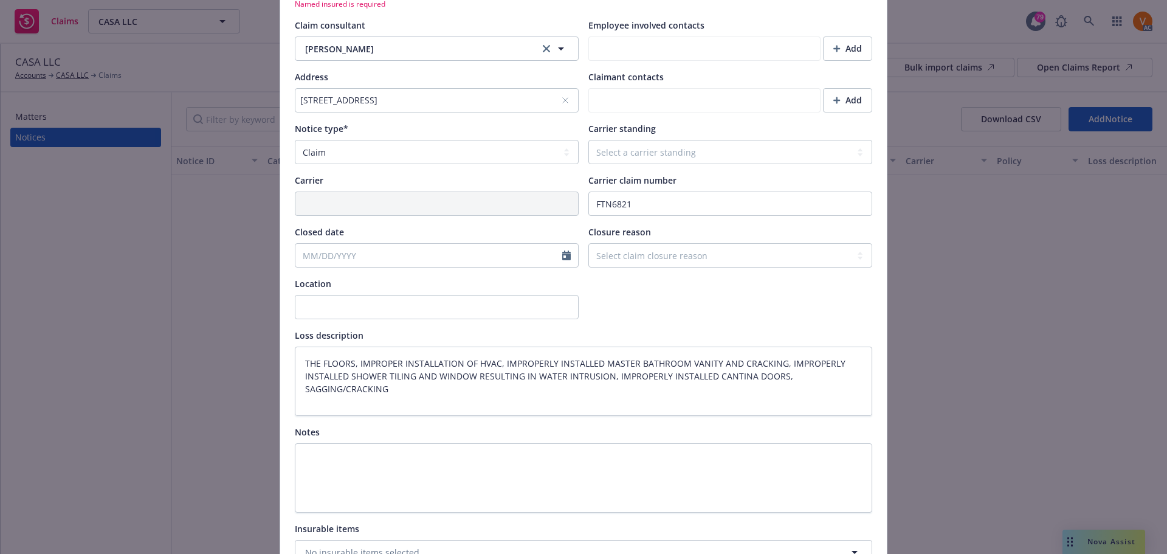
type input "[DATE]"
click at [365, 244] on input "Closed date" at bounding box center [428, 255] width 267 height 23
select select "9"
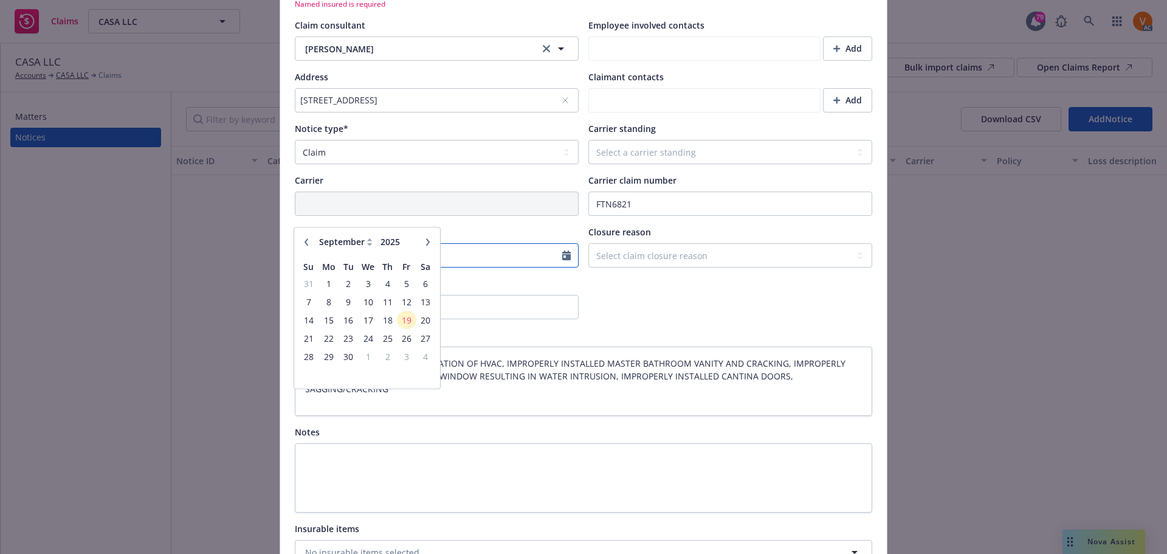
paste input "[DATE]"
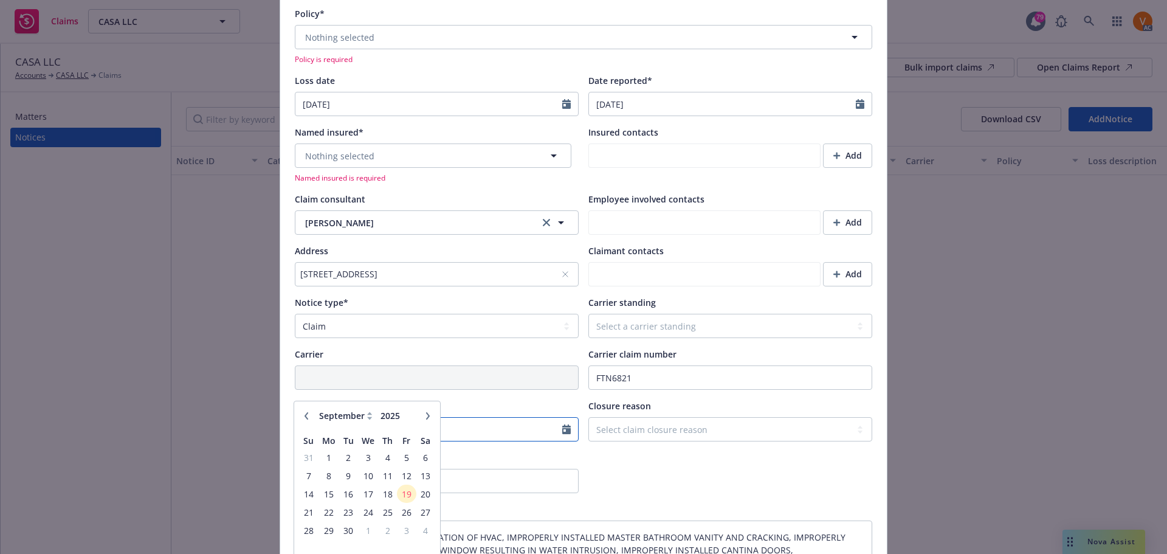
scroll to position [243, 0]
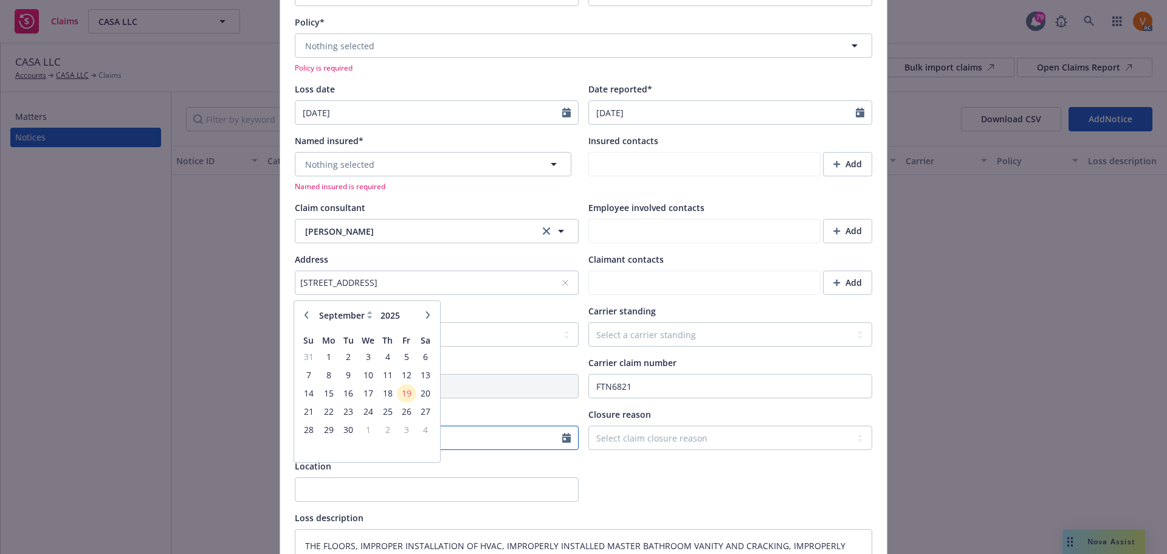
type input "[DATE]"
click at [676, 322] on select "Select a carrier standing Closed Not submitted Open Reopened Subrogated Withdra…" at bounding box center [730, 334] width 284 height 24
type textarea "x"
select select "CLOSED"
click at [588, 322] on select "Select a carrier standing Closed Not submitted Open Reopened Subrogated Withdra…" at bounding box center [730, 334] width 284 height 24
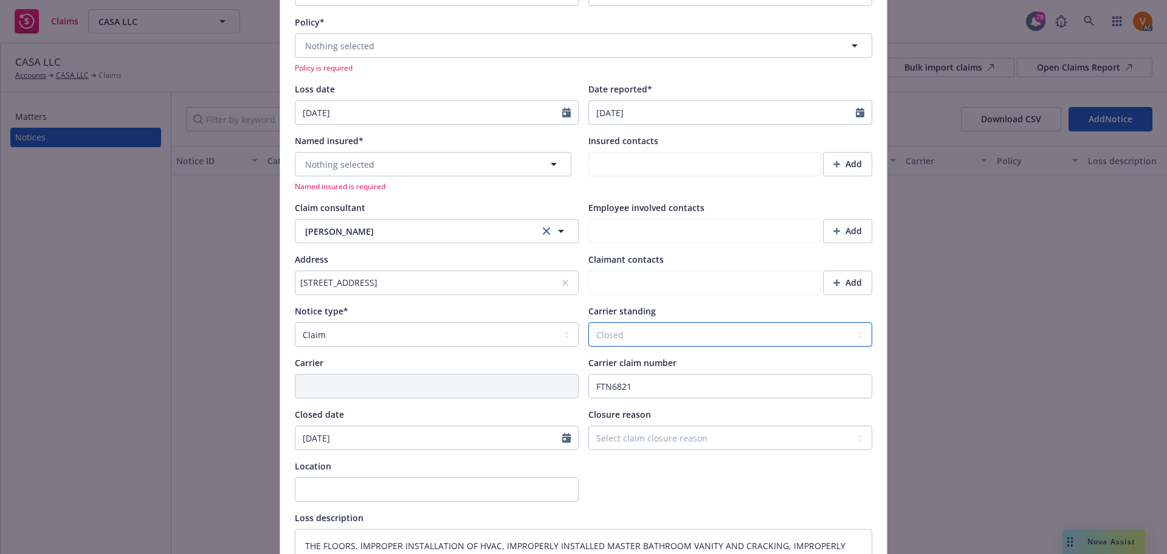
type textarea "x"
click at [650, 426] on select "Select claim closure reason Administrative closure Closed Closed no liability f…" at bounding box center [730, 438] width 284 height 24
select select "denied"
click at [588, 426] on select "Select claim closure reason Administrative closure Closed Closed no liability f…" at bounding box center [730, 438] width 284 height 24
click at [389, 152] on button "Nothing selected" at bounding box center [433, 164] width 277 height 24
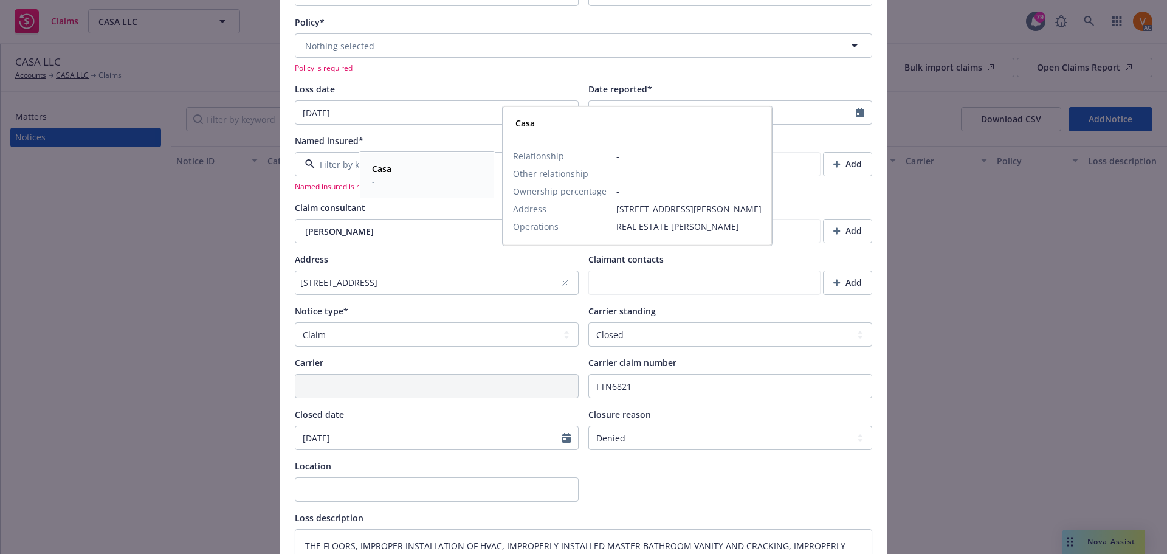
click at [382, 171] on strong "Casa" at bounding box center [381, 169] width 19 height 12
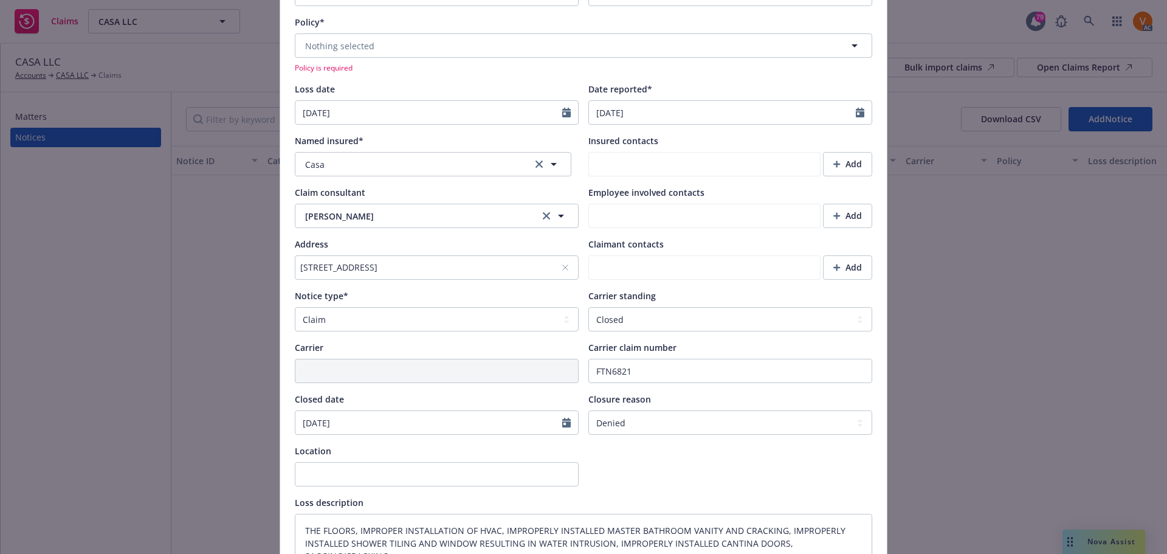
type textarea "x"
click at [362, 40] on span "Nothing selected" at bounding box center [339, 46] width 69 height 13
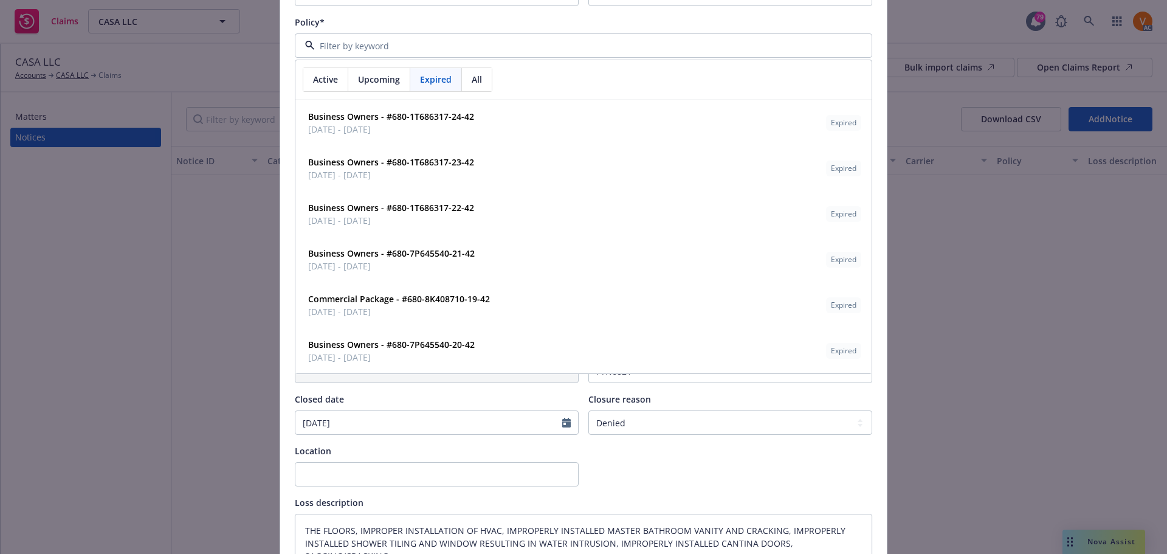
paste input "680-1T686317"
type input "680-1T686317"
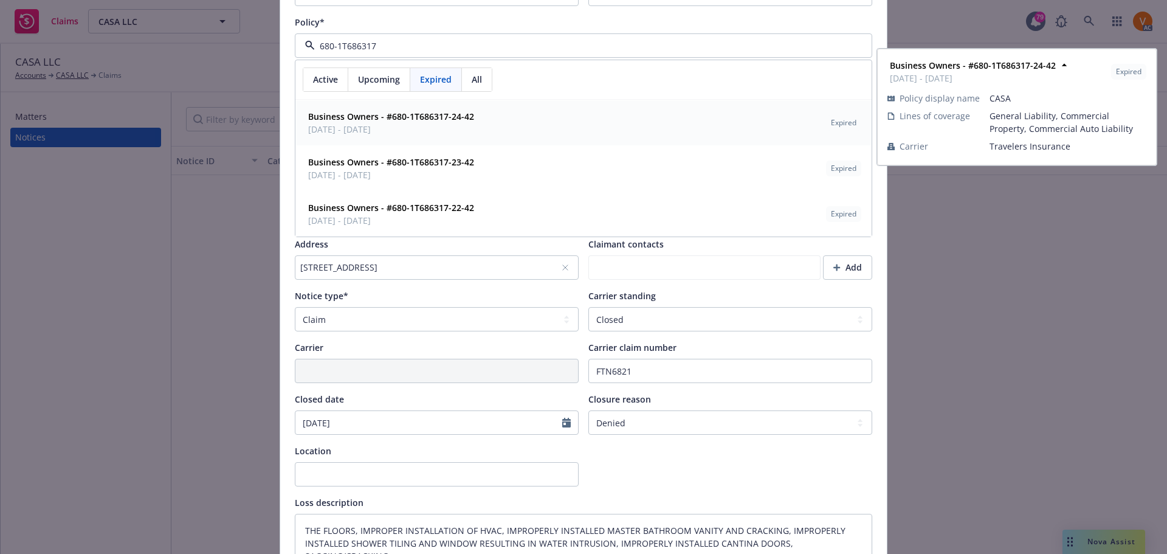
click at [434, 123] on span "04/16/2024 - 04/16/2025" at bounding box center [391, 129] width 166 height 13
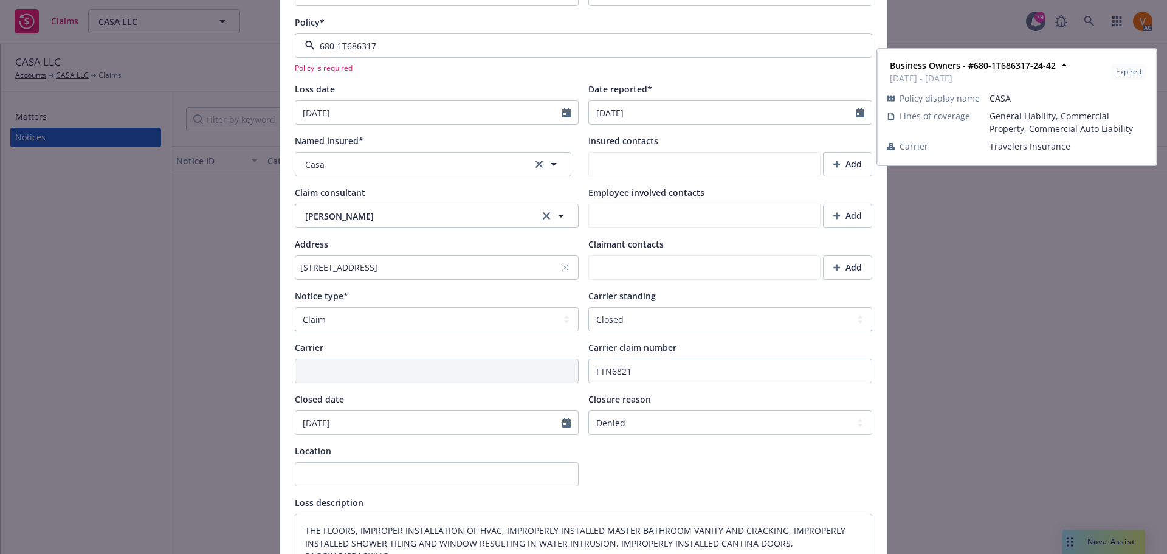
type textarea "x"
type input "Travelers Insurance"
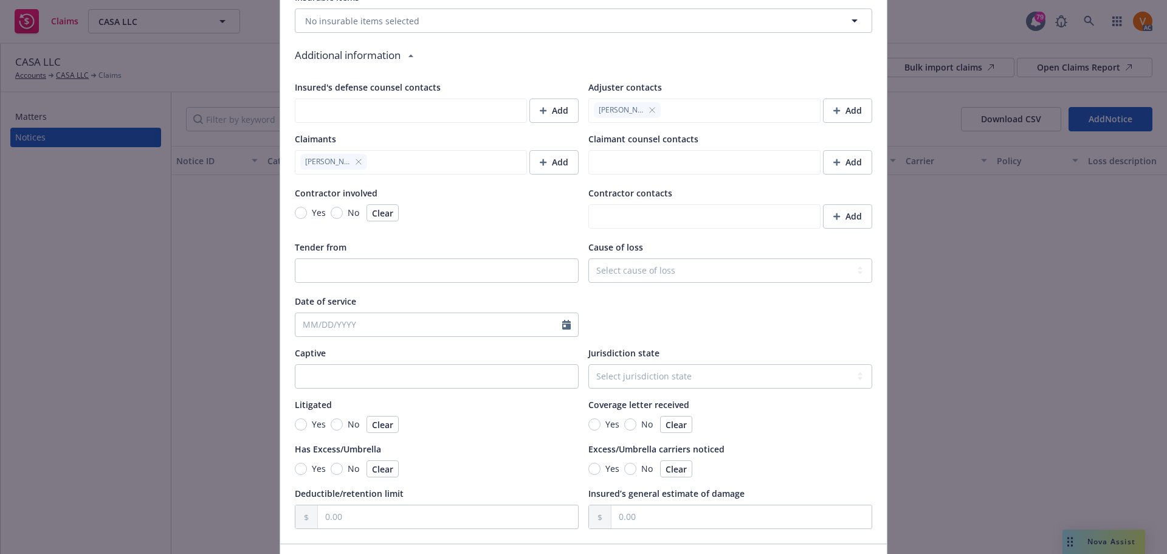
scroll to position [950, 0]
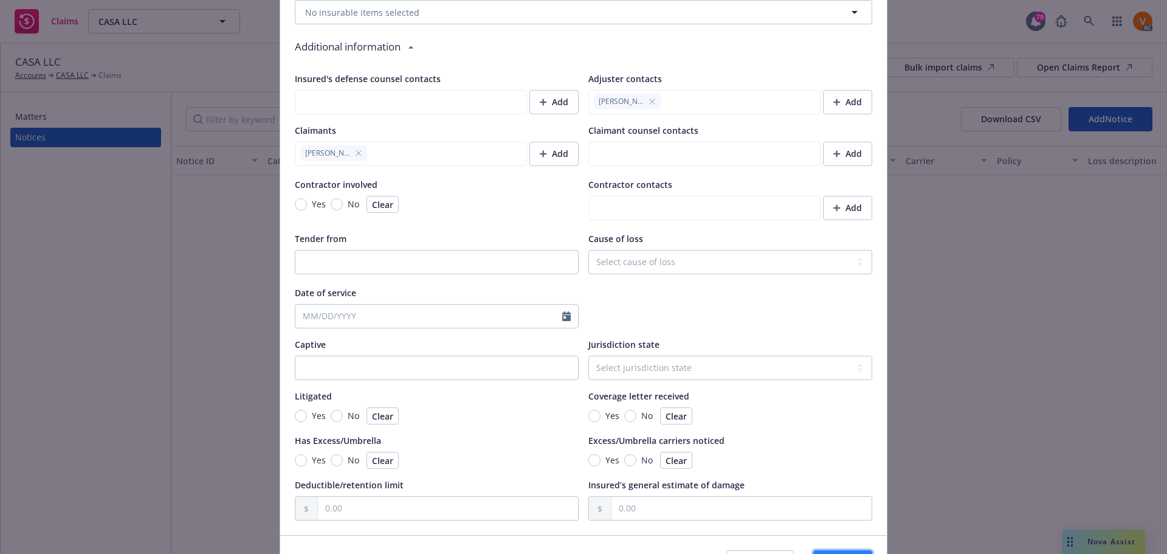
click at [853, 550] on button "Save" at bounding box center [842, 562] width 59 height 24
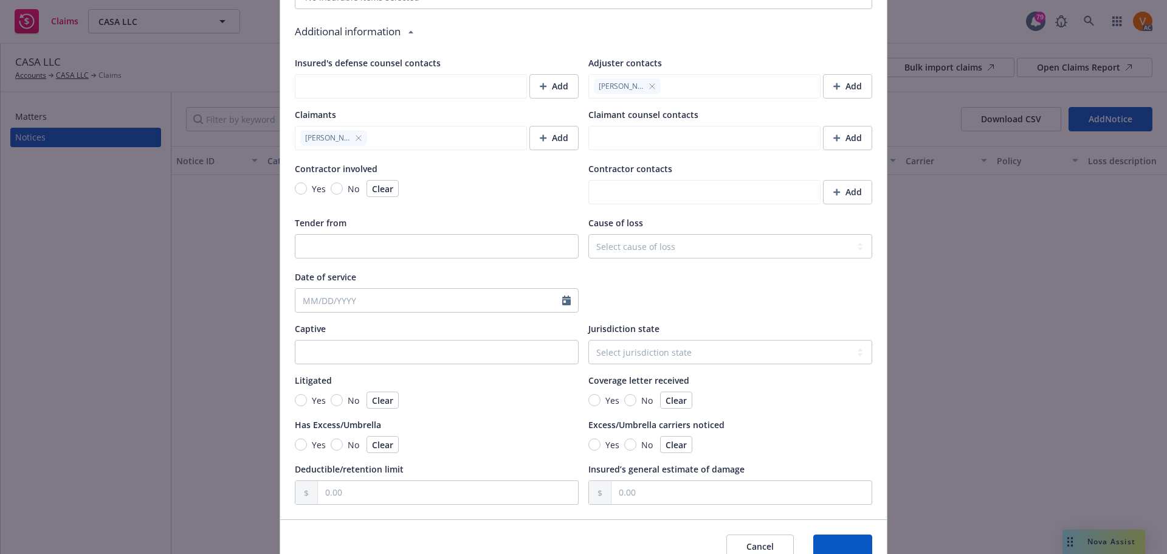
scroll to position [935, 0]
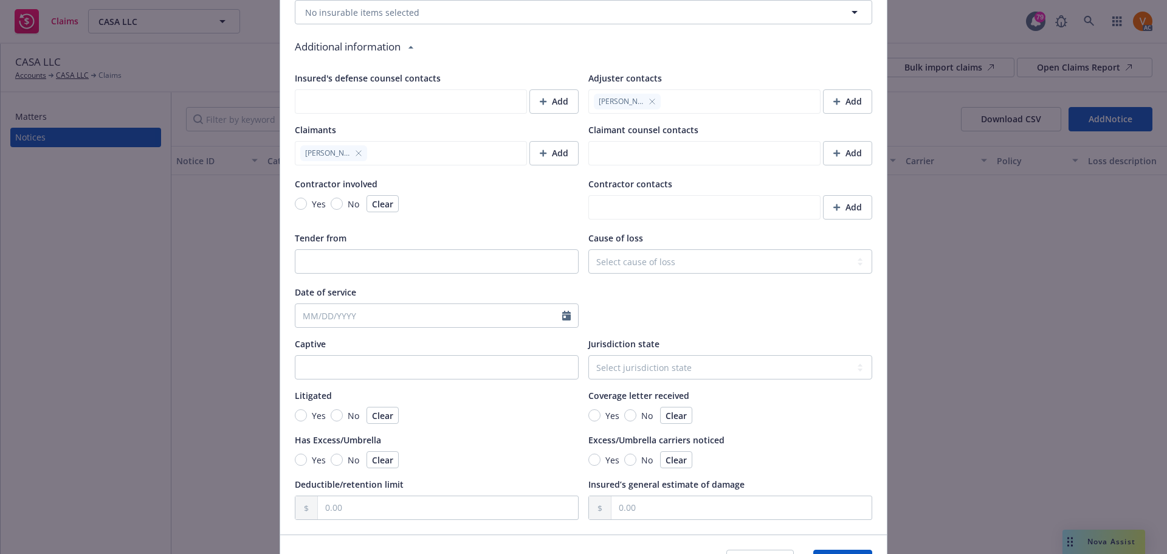
type textarea "x"
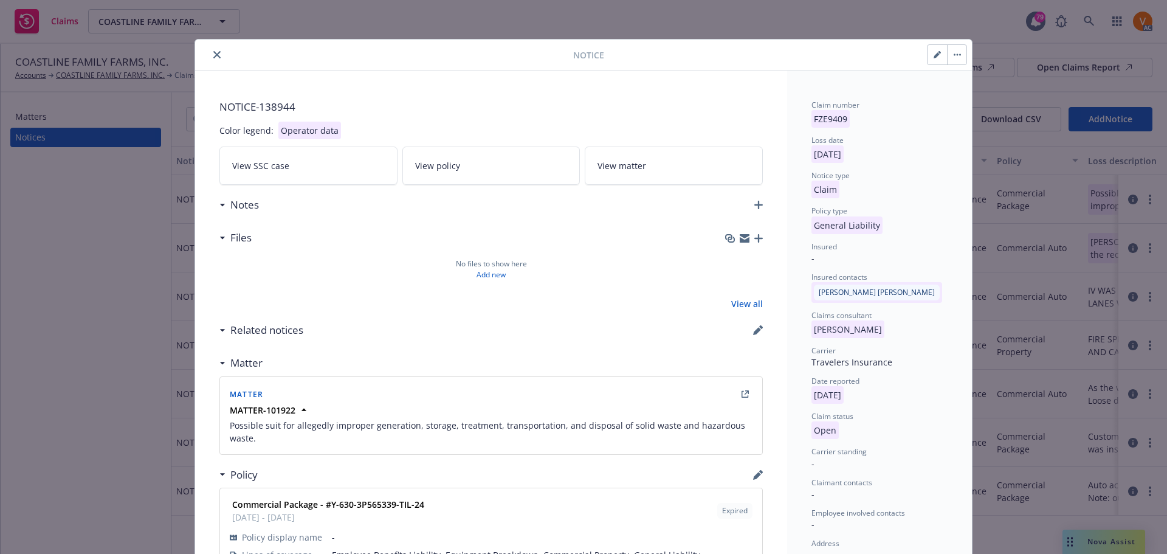
click at [933, 52] on button "button" at bounding box center [937, 54] width 19 height 19
select select "GENERAL_LIABILITY"
select select "open"
select select "CLAIM"
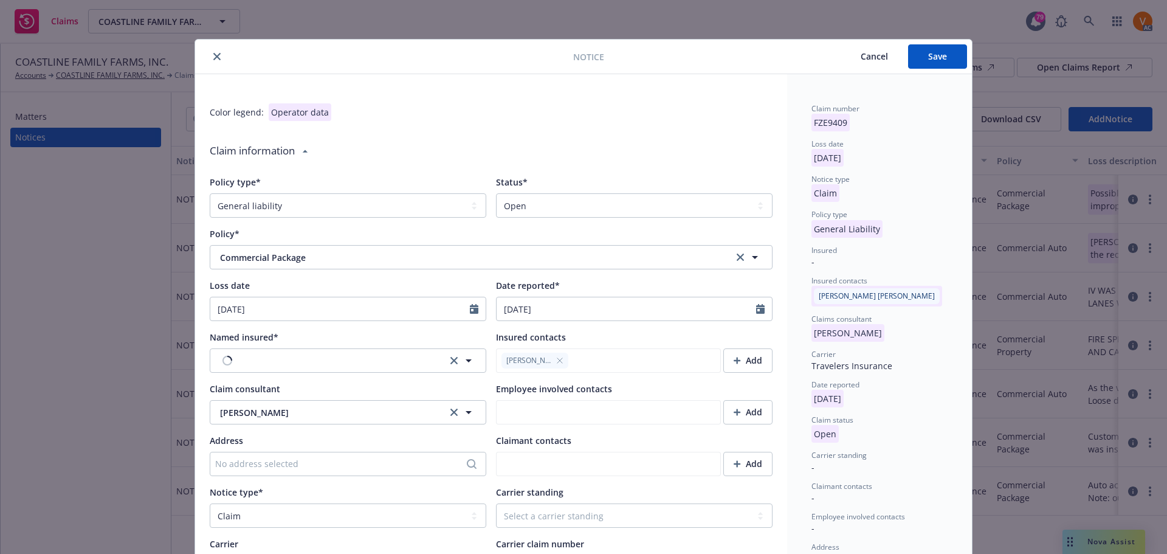
type textarea "x"
click at [548, 201] on select "Select a status Closed Open" at bounding box center [634, 205] width 277 height 24
select select "closed"
click at [496, 193] on select "Select a status Closed Open" at bounding box center [634, 205] width 277 height 24
type textarea "x"
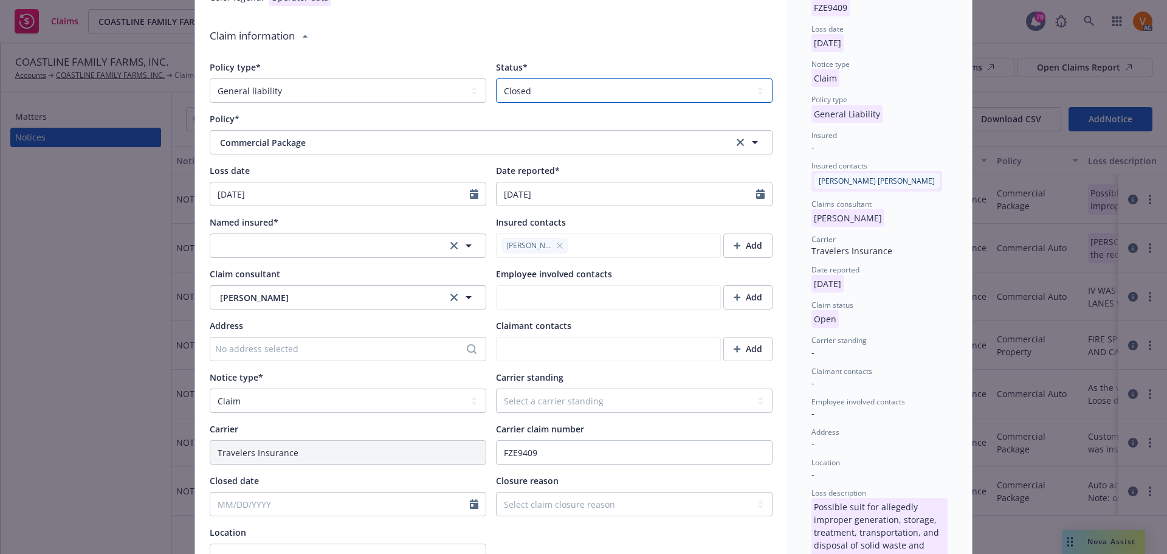
scroll to position [182, 0]
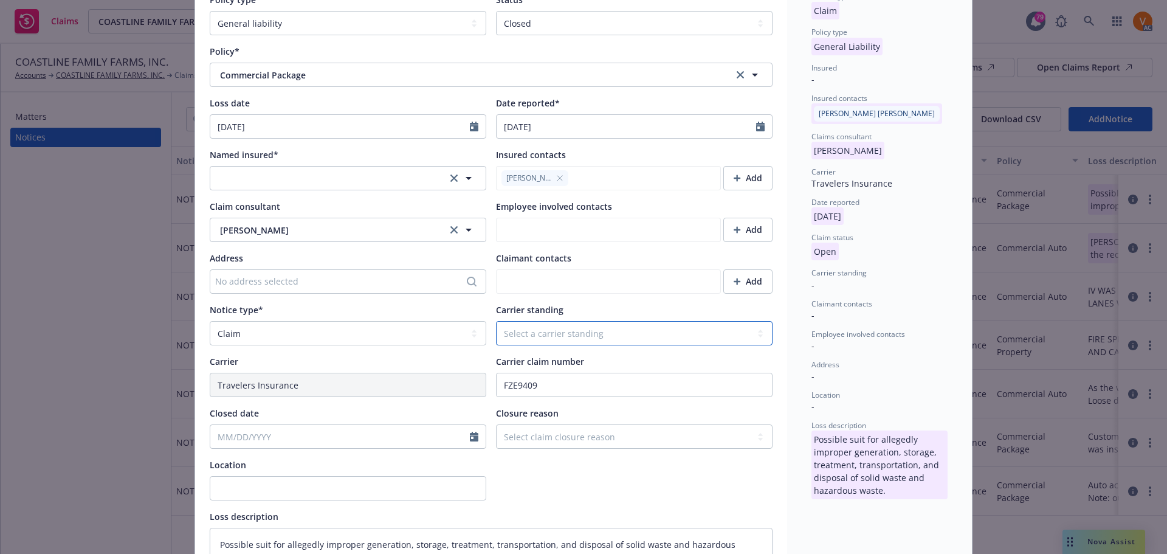
click at [511, 321] on select "Select a carrier standing Closed Not submitted Open Reopened Subrogated Withdra…" at bounding box center [634, 333] width 277 height 24
select select "CLOSED"
click at [496, 321] on select "Select a carrier standing Closed Not submitted Open Reopened Subrogated Withdra…" at bounding box center [634, 333] width 277 height 24
type textarea "x"
click at [528, 424] on select "Select claim closure reason Administrative closure Closed Closed no liability f…" at bounding box center [634, 436] width 277 height 24
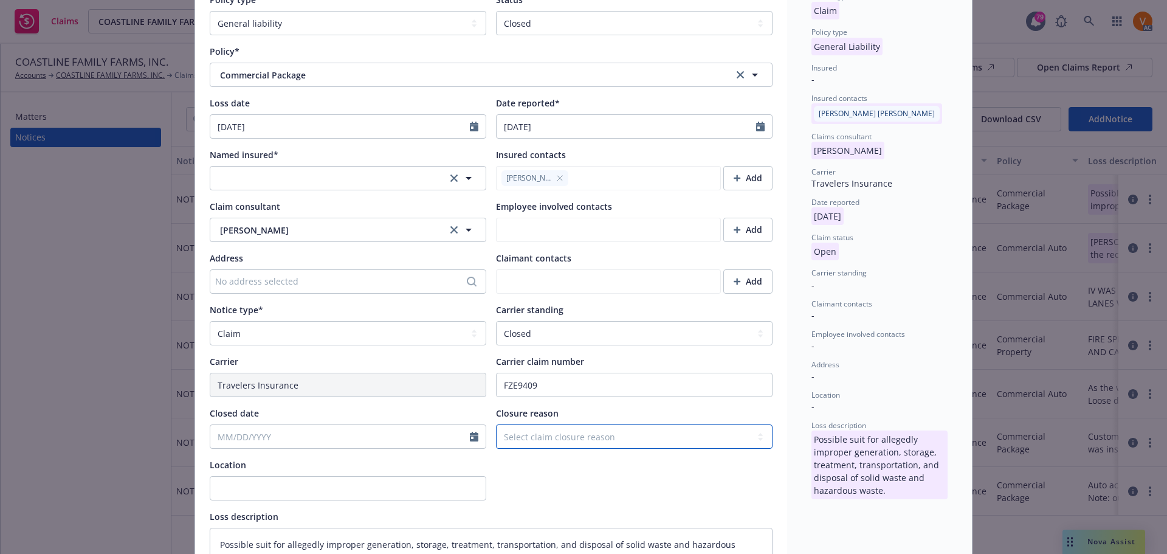
select select "denied"
click at [496, 424] on select "Select claim closure reason Administrative closure Closed Closed no liability f…" at bounding box center [634, 436] width 277 height 24
type textarea "x"
click at [342, 425] on input "Closed date" at bounding box center [340, 436] width 260 height 23
select select "9"
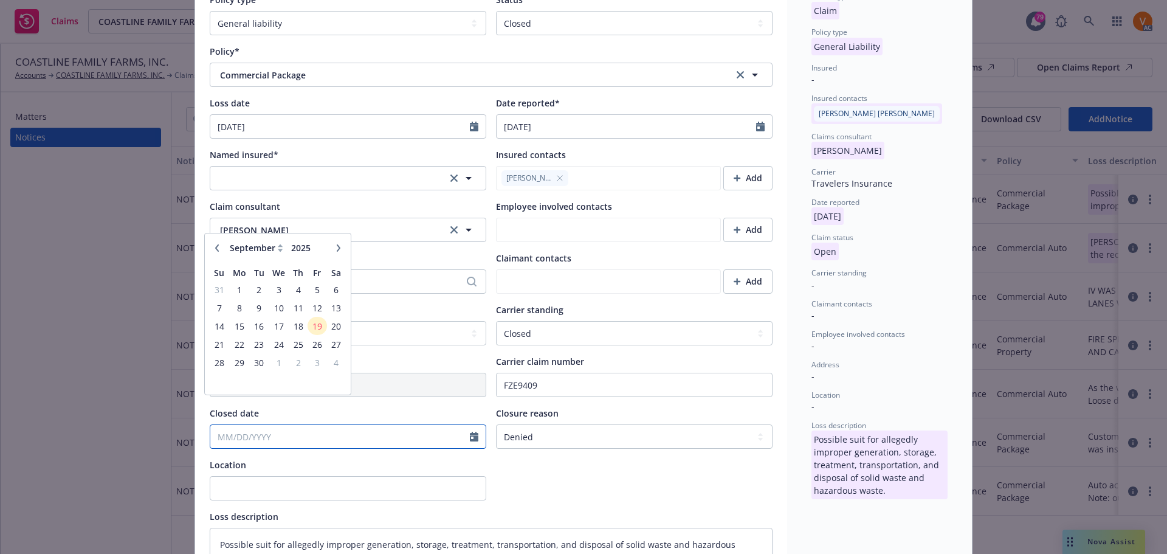
paste input "[DATE]"
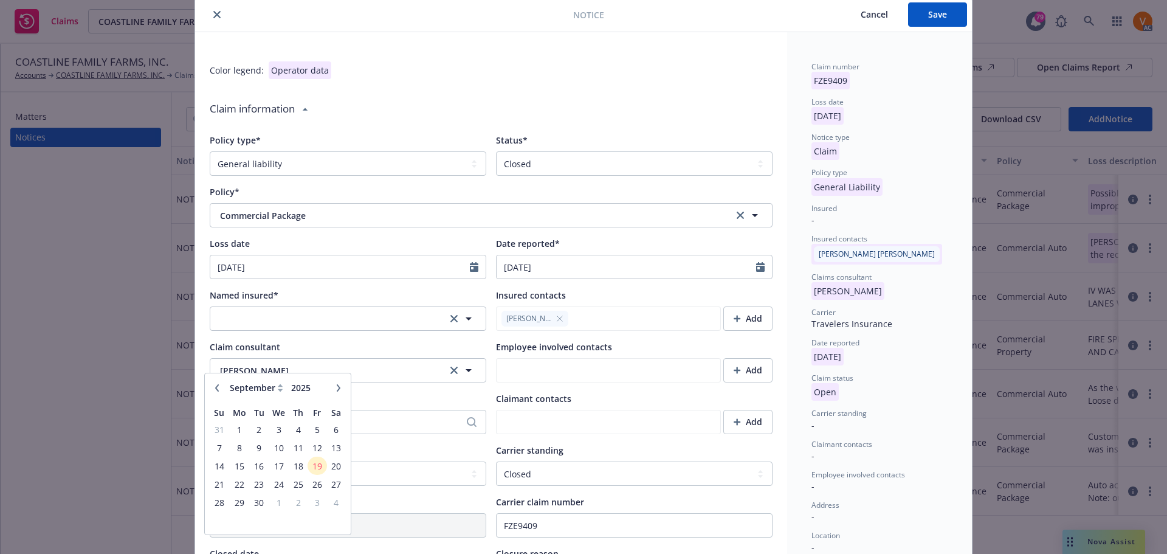
scroll to position [0, 0]
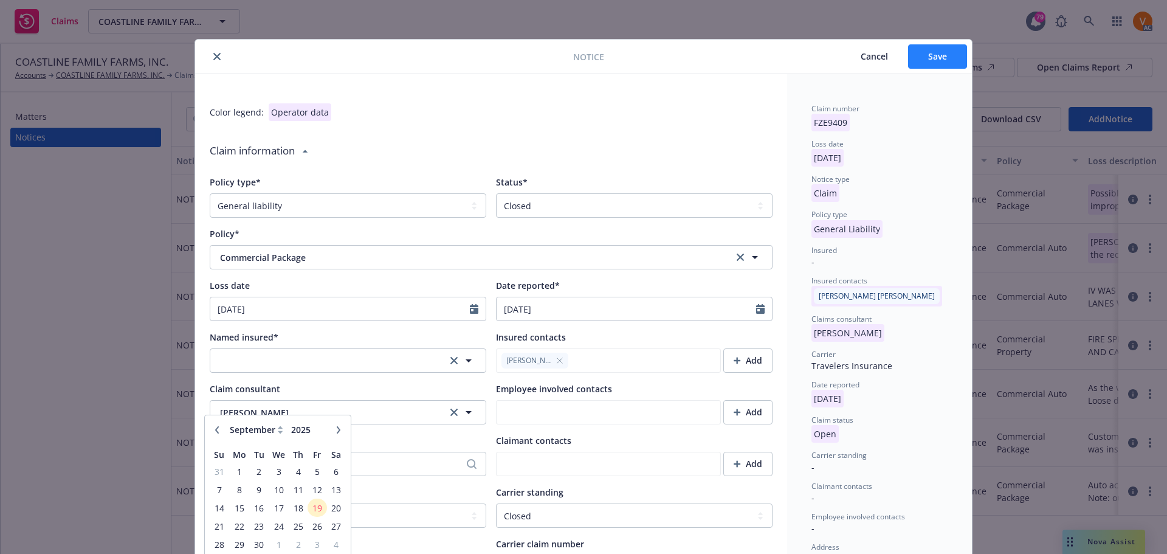
type input "[DATE]"
click at [940, 52] on span "Save" at bounding box center [937, 56] width 19 height 12
type textarea "x"
